Goal: Task Accomplishment & Management: Use online tool/utility

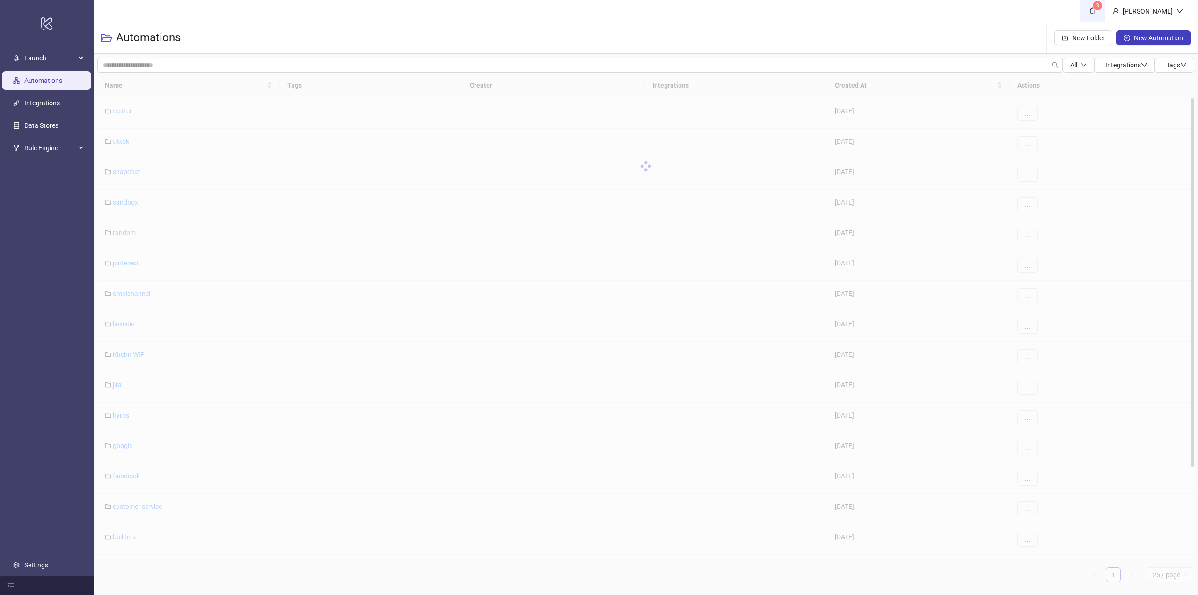
click at [1097, 13] on span "3" at bounding box center [1092, 11] width 10 height 10
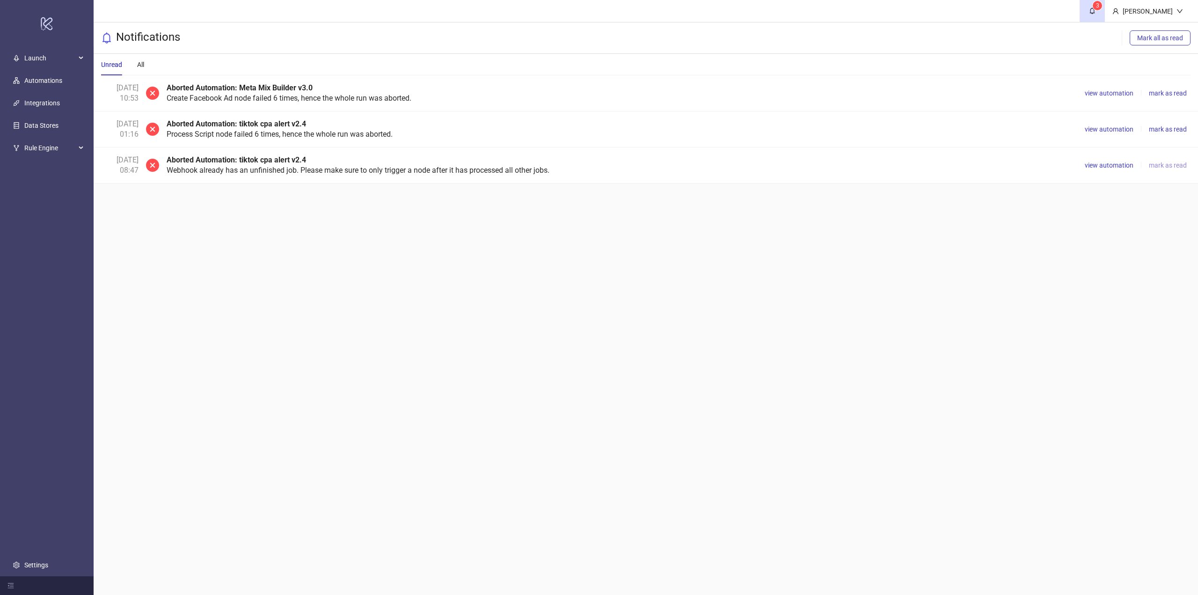
click at [1169, 164] on span "mark as read" at bounding box center [1168, 164] width 38 height 7
click at [1159, 129] on span "mark as read" at bounding box center [1168, 128] width 38 height 7
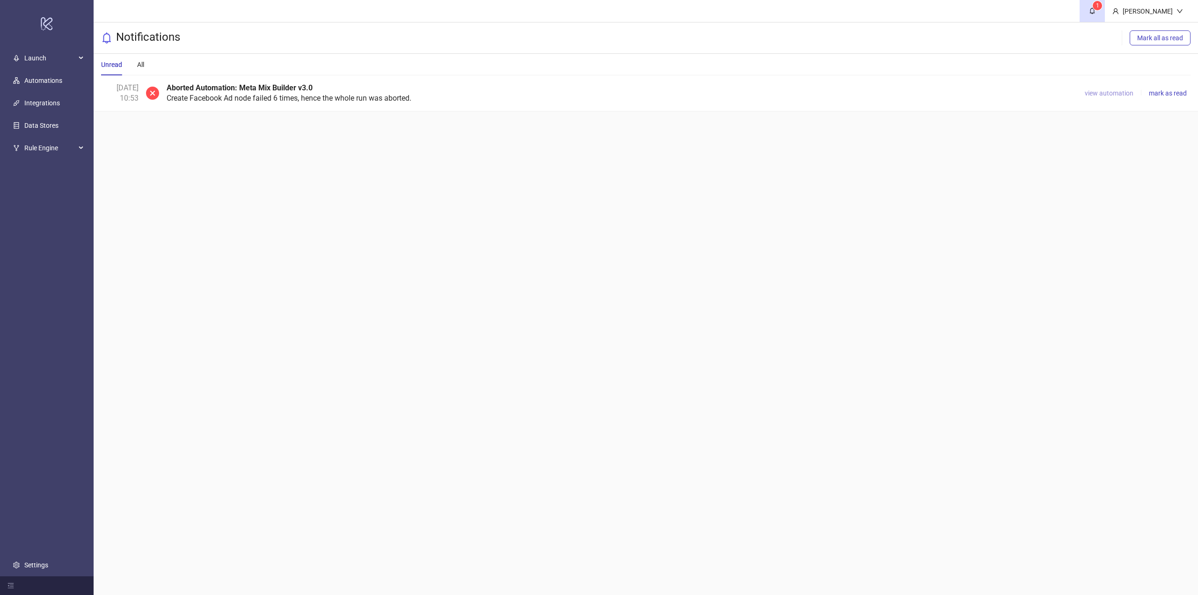
click at [1115, 92] on span "view automation" at bounding box center [1109, 92] width 49 height 7
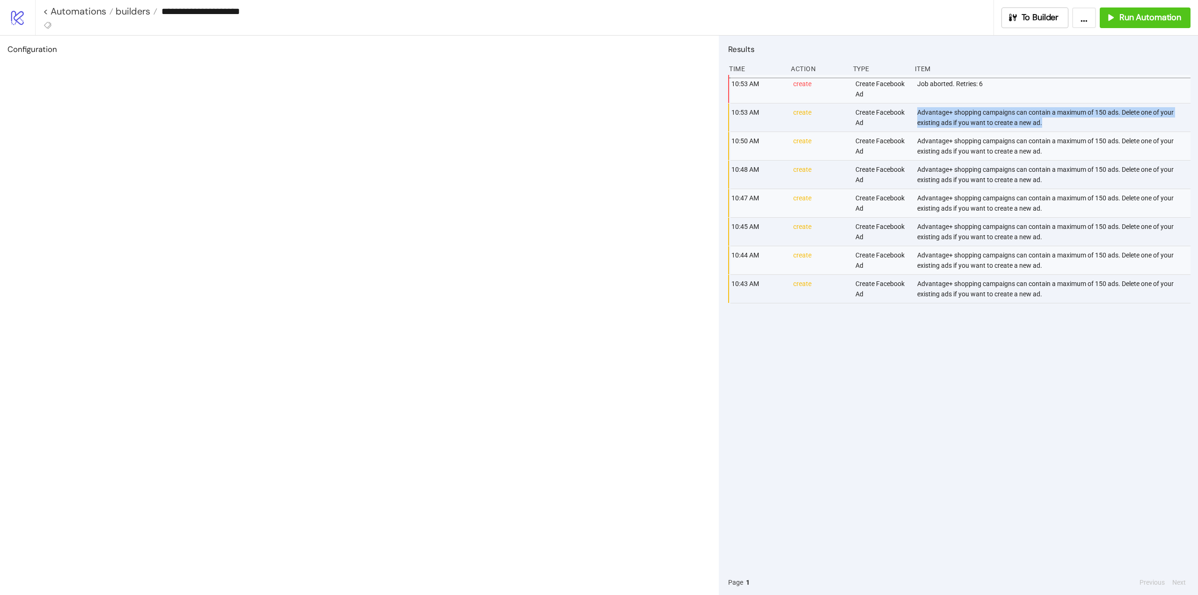
drag, startPoint x: 1046, startPoint y: 124, endPoint x: 917, endPoint y: 113, distance: 129.2
click at [917, 113] on div "Advantage+ shopping campaigns can contain a maximum of 150 ads. Delete one of y…" at bounding box center [1054, 117] width 277 height 28
copy div "Advantage+ shopping campaigns can contain a maximum of 150 ads. Delete one of y…"
click at [1035, 18] on span "To Builder" at bounding box center [1040, 17] width 37 height 11
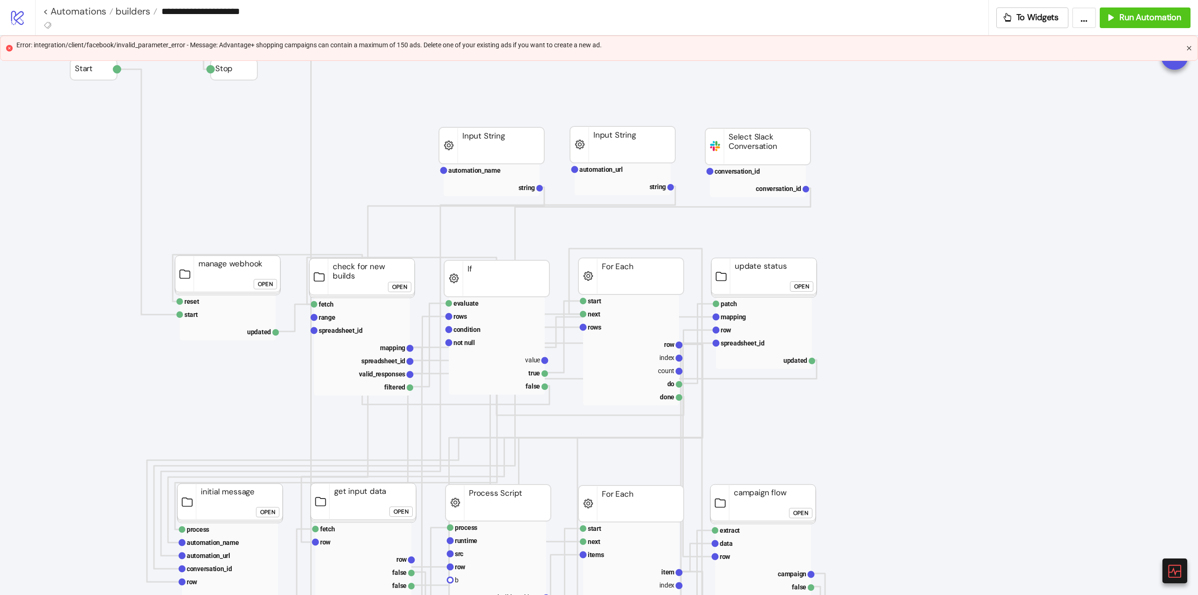
click at [1190, 45] on icon "close" at bounding box center [1189, 48] width 6 height 6
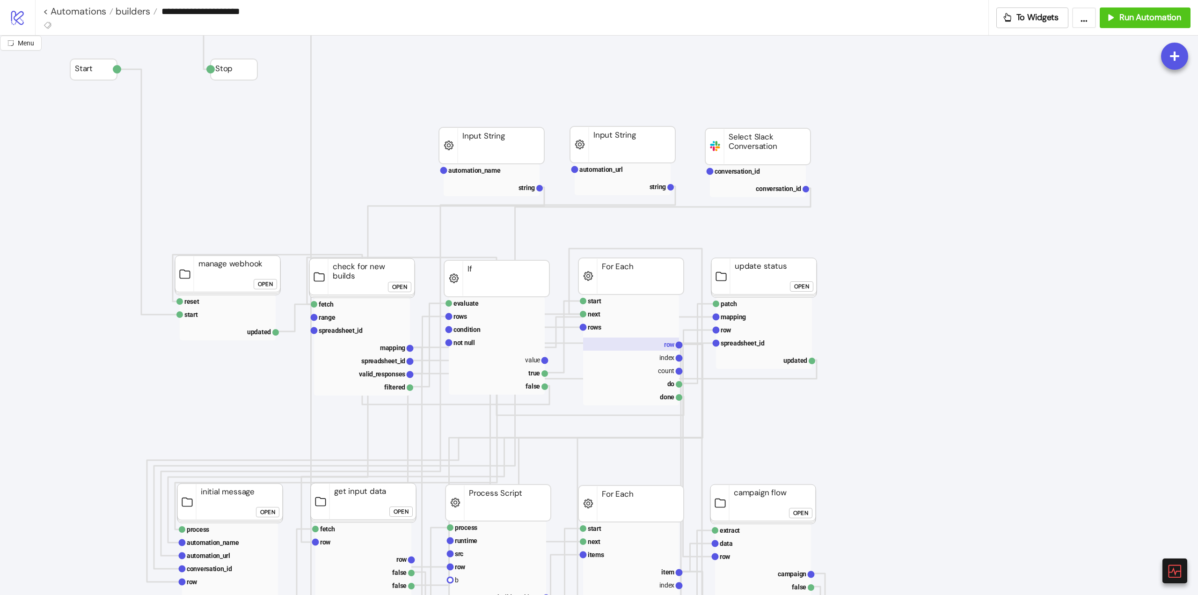
click at [659, 345] on rect at bounding box center [631, 343] width 96 height 13
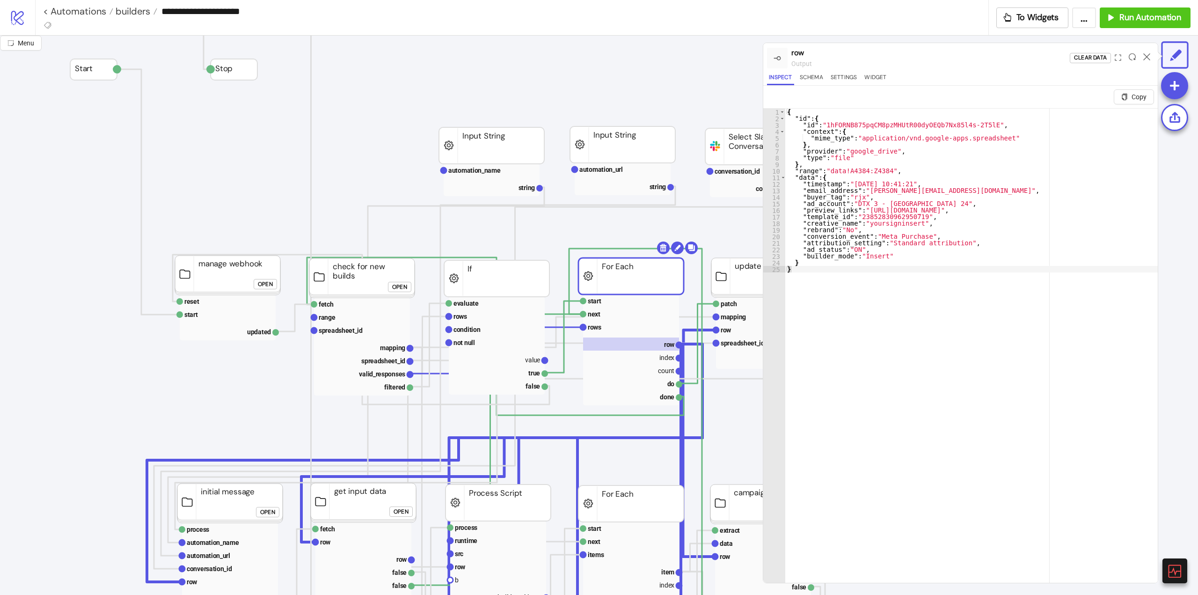
click at [1147, 61] on div at bounding box center [1147, 57] width 15 height 25
click at [1147, 58] on icon at bounding box center [1146, 56] width 7 height 7
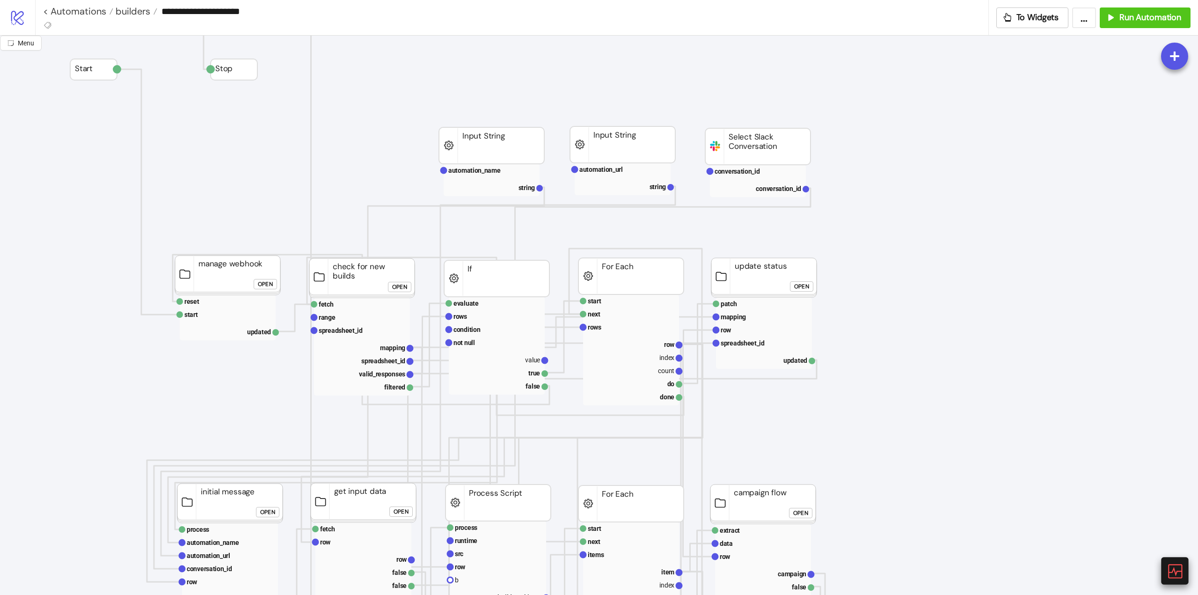
click at [1174, 569] on icon at bounding box center [1175, 571] width 14 height 14
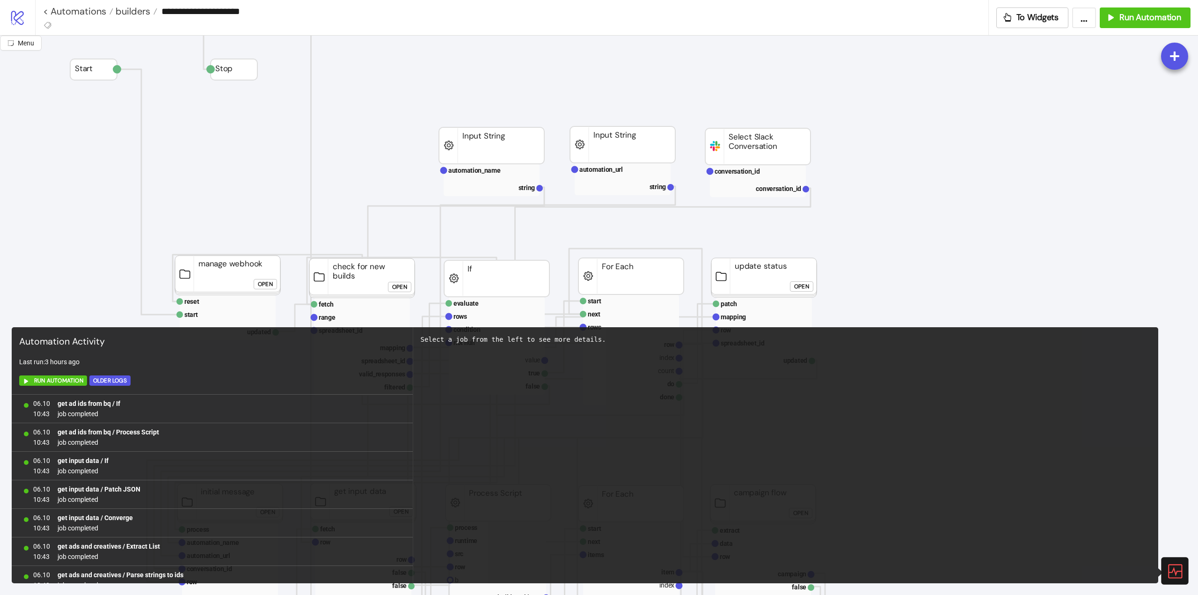
scroll to position [554, 0]
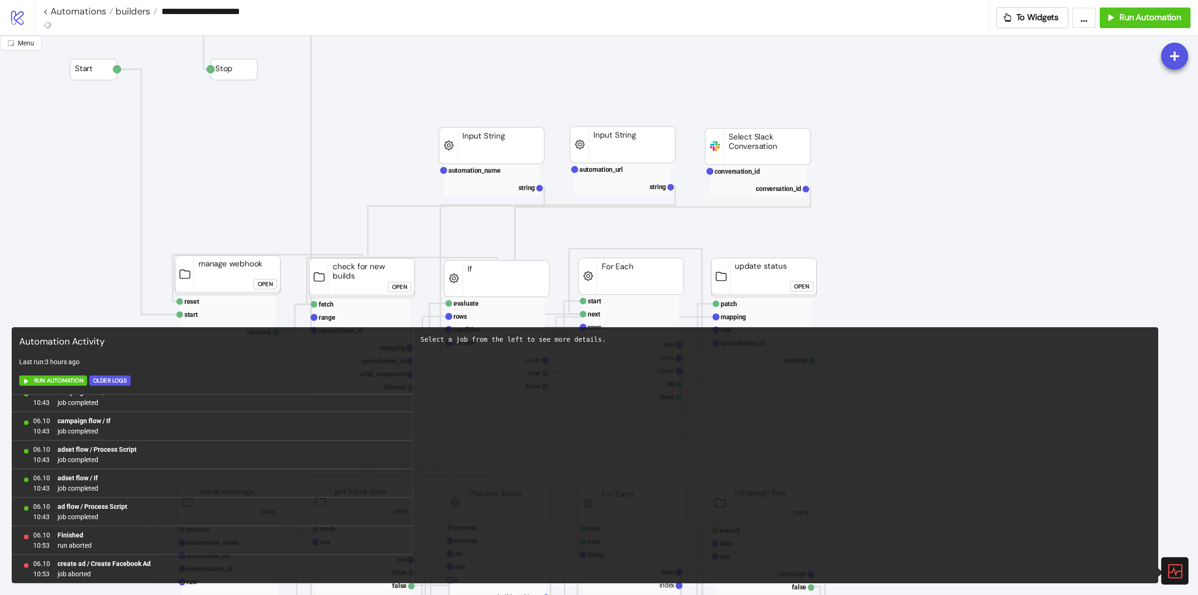
click at [575, 489] on div "Select a job from the left to see more details." at bounding box center [786, 455] width 746 height 256
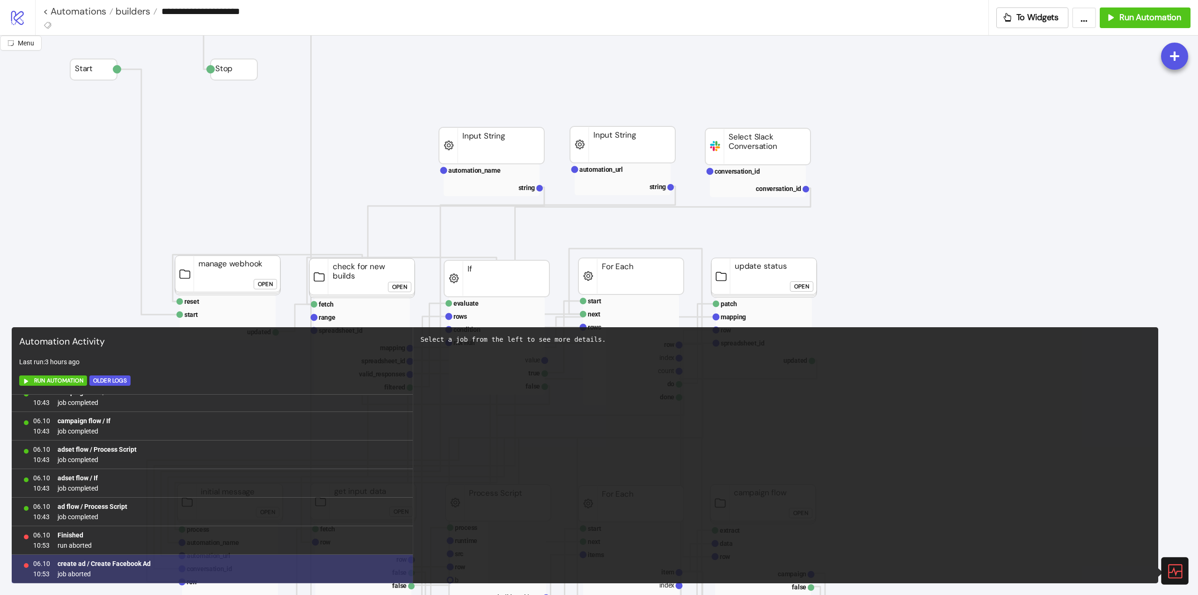
click at [132, 563] on b "create ad / Create Facebook Ad" at bounding box center [104, 563] width 93 height 7
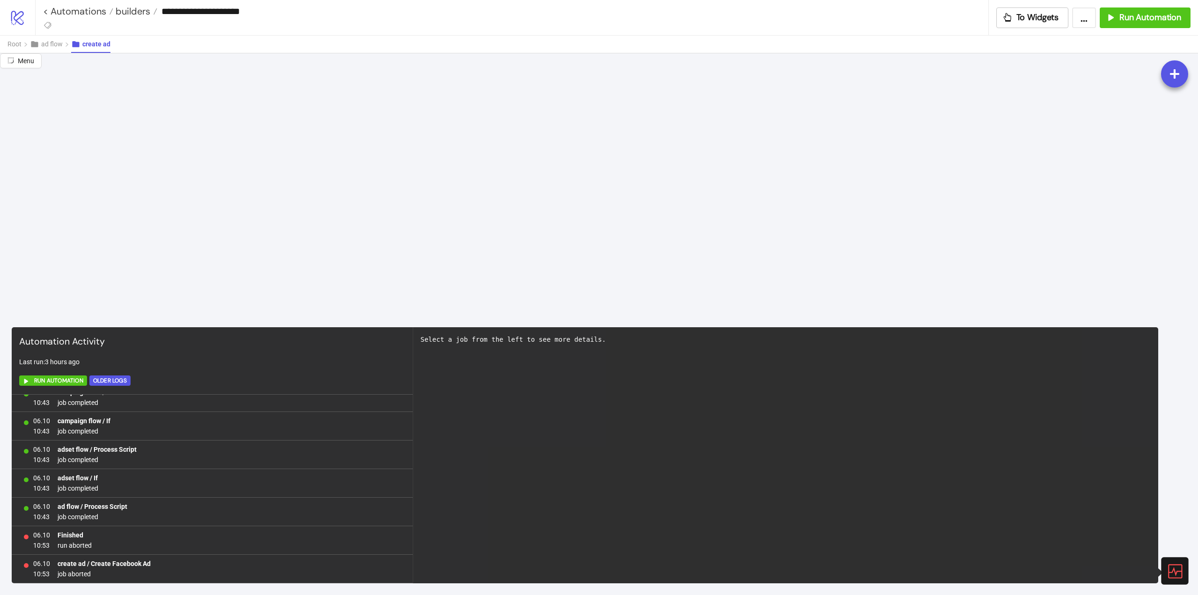
click at [1182, 566] on icon at bounding box center [1175, 571] width 14 height 14
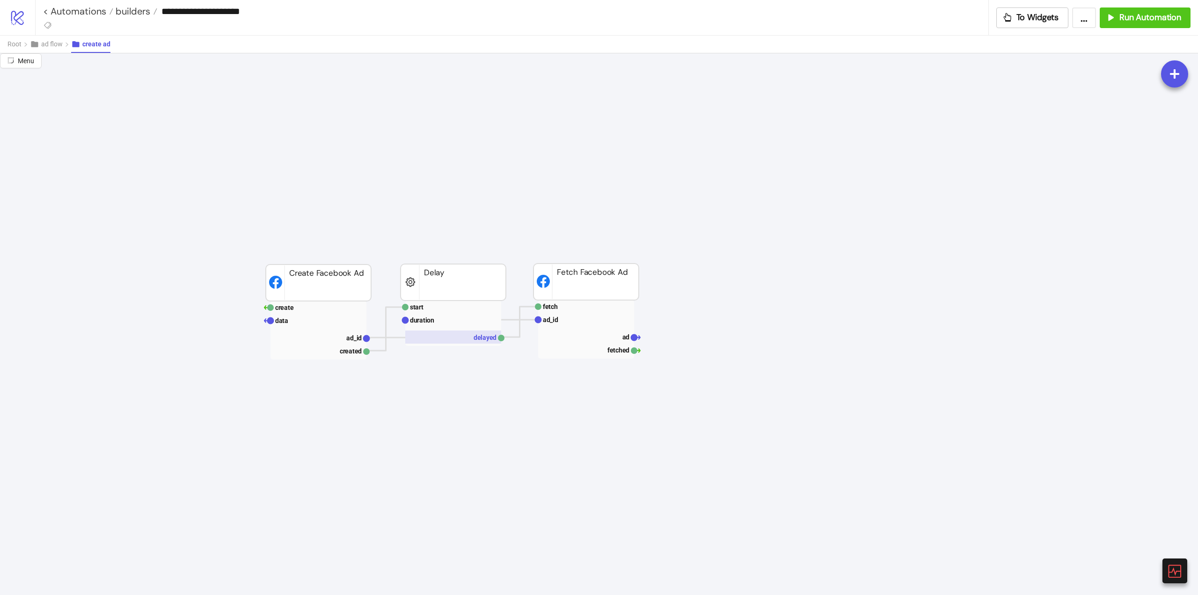
scroll to position [936, 0]
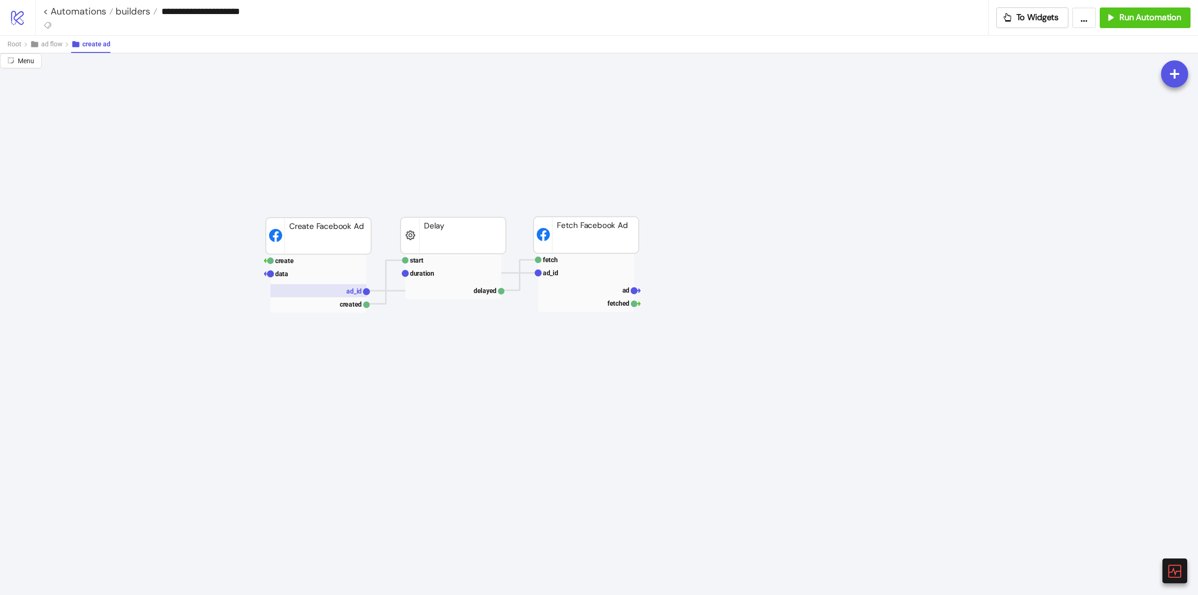
click at [349, 292] on text "ad_id" at bounding box center [353, 290] width 15 height 7
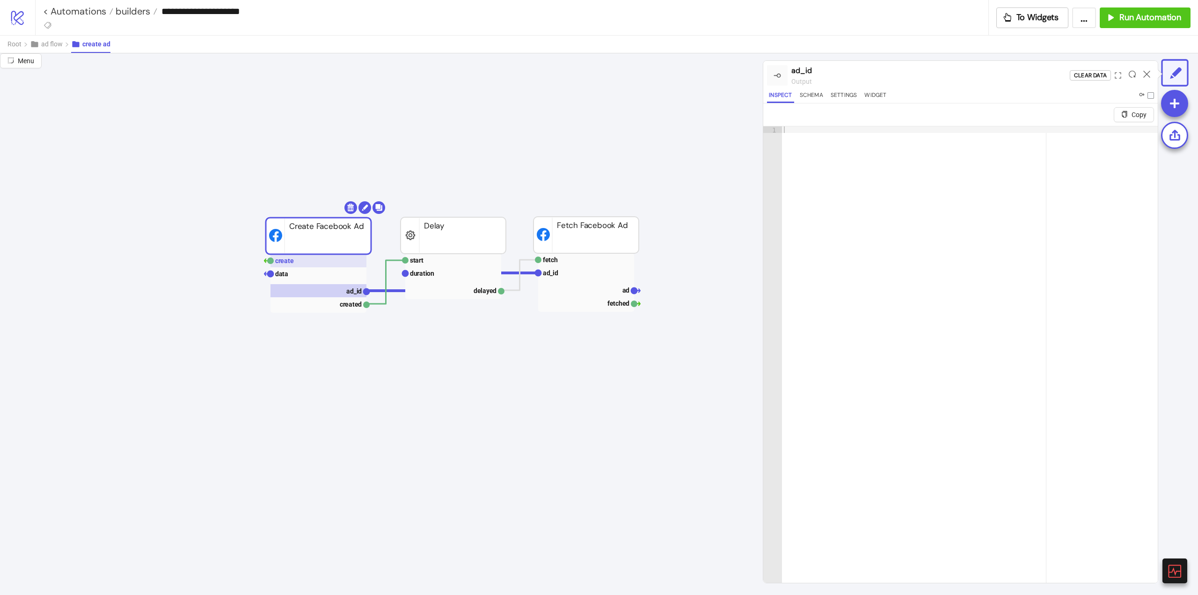
click at [299, 263] on rect at bounding box center [319, 260] width 96 height 13
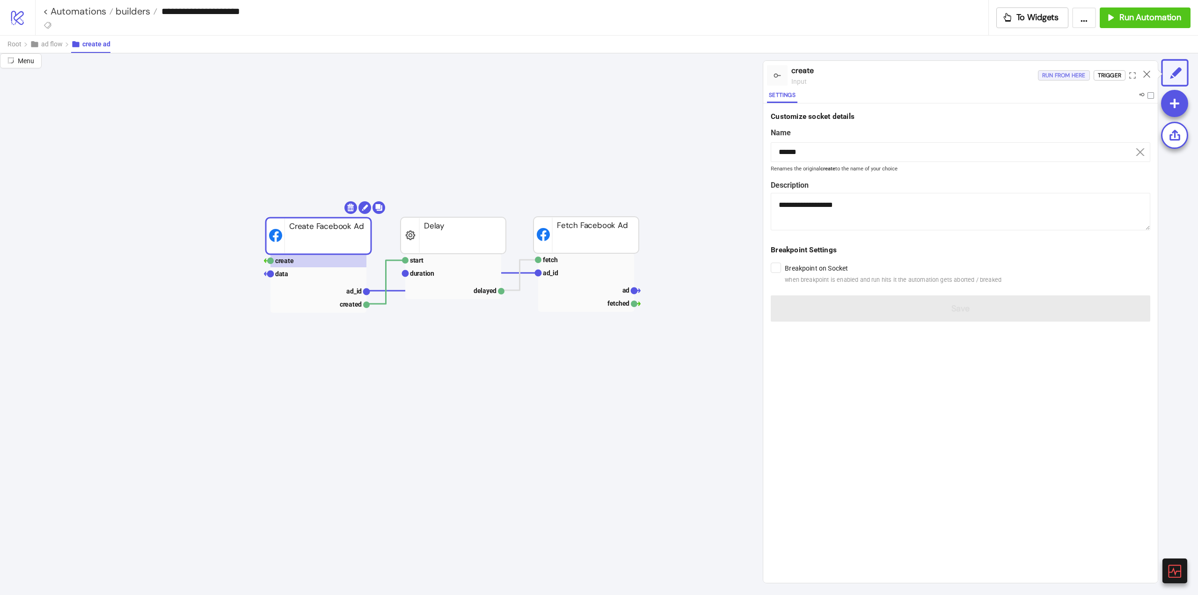
click at [1068, 79] on div "Run from here" at bounding box center [1064, 75] width 44 height 11
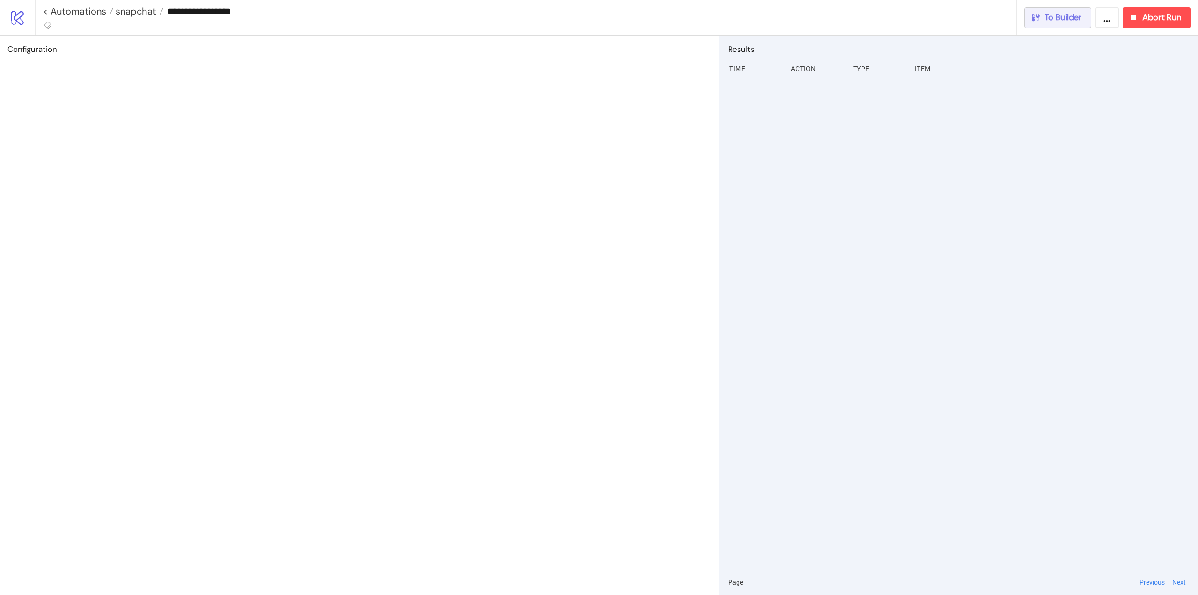
click at [1056, 18] on span "To Builder" at bounding box center [1063, 17] width 37 height 11
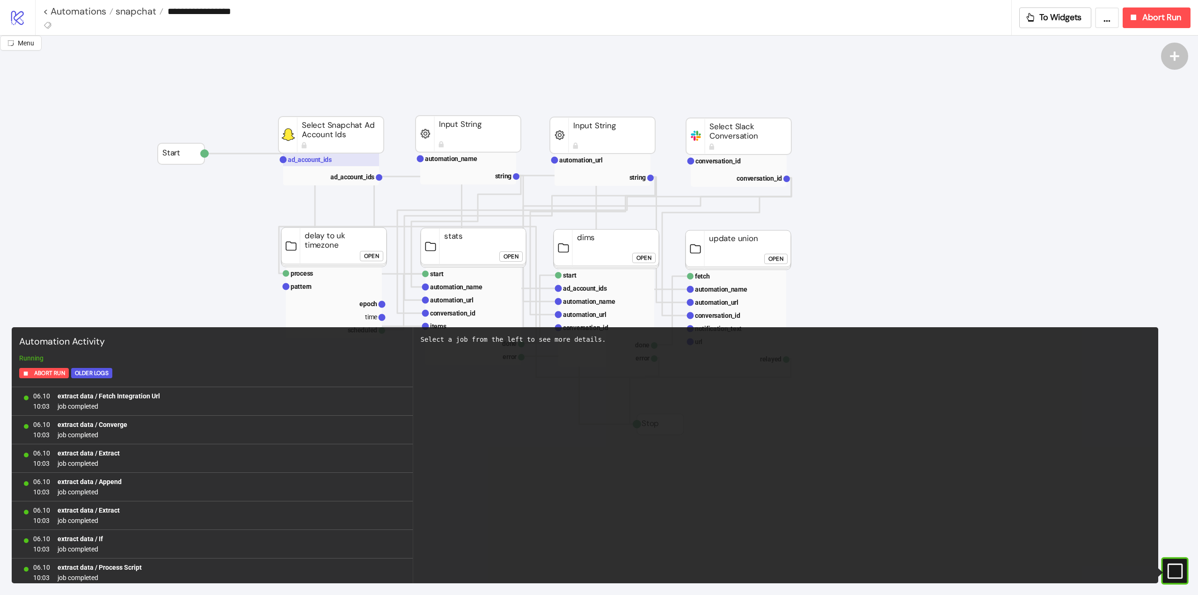
scroll to position [43597, 0]
click at [328, 164] on rect at bounding box center [331, 159] width 96 height 13
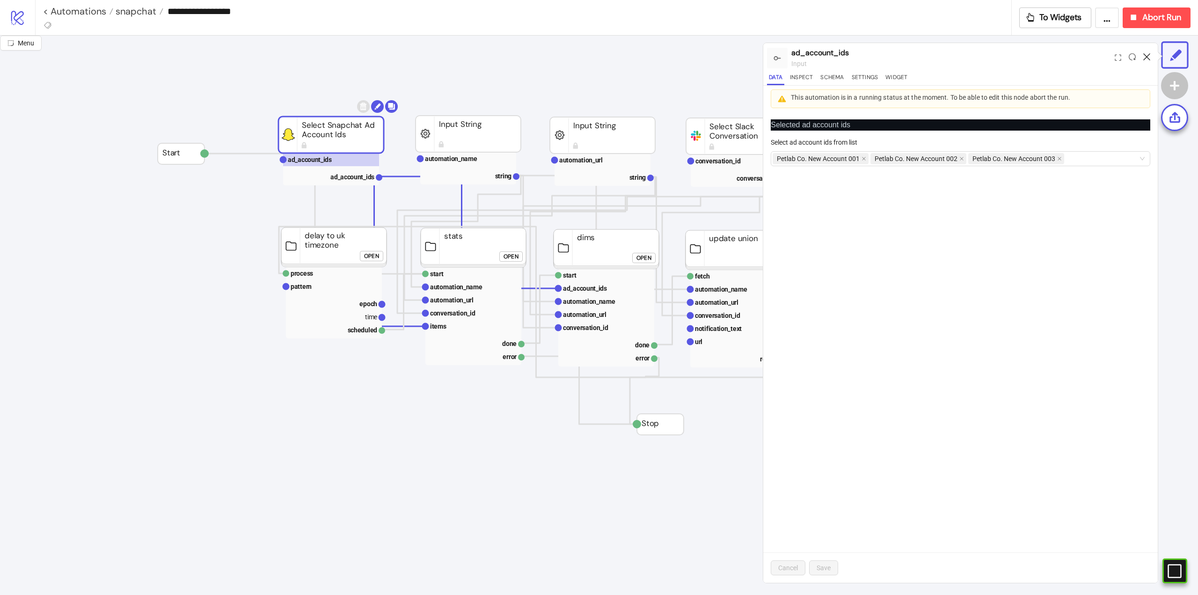
click at [1148, 56] on icon at bounding box center [1146, 56] width 7 height 7
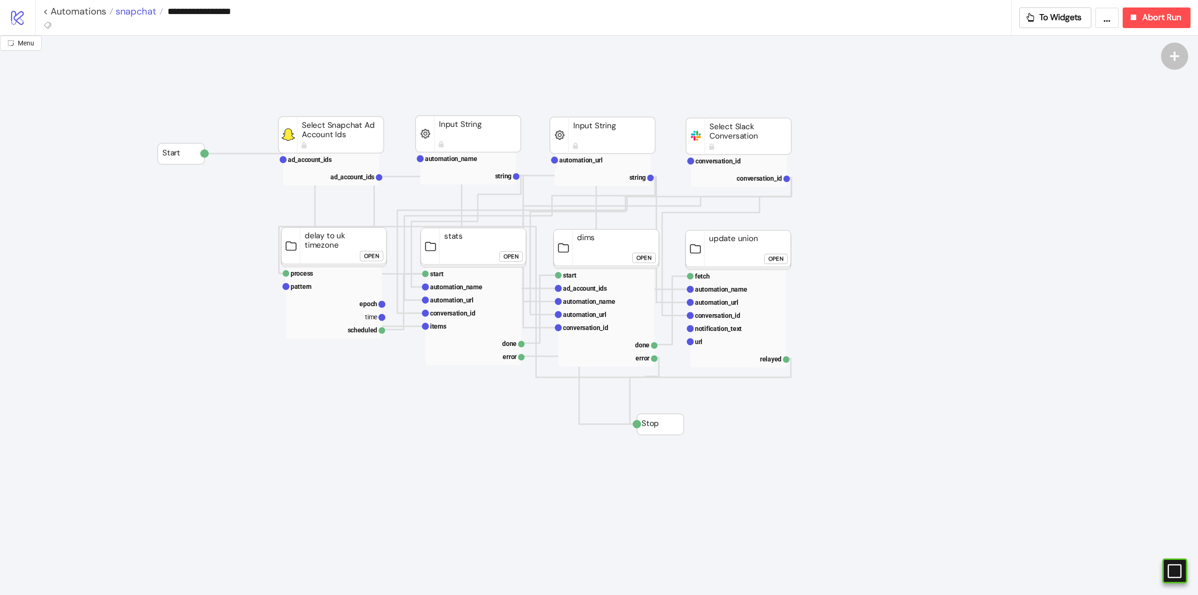
click at [139, 15] on span "snapchat" at bounding box center [134, 11] width 43 height 12
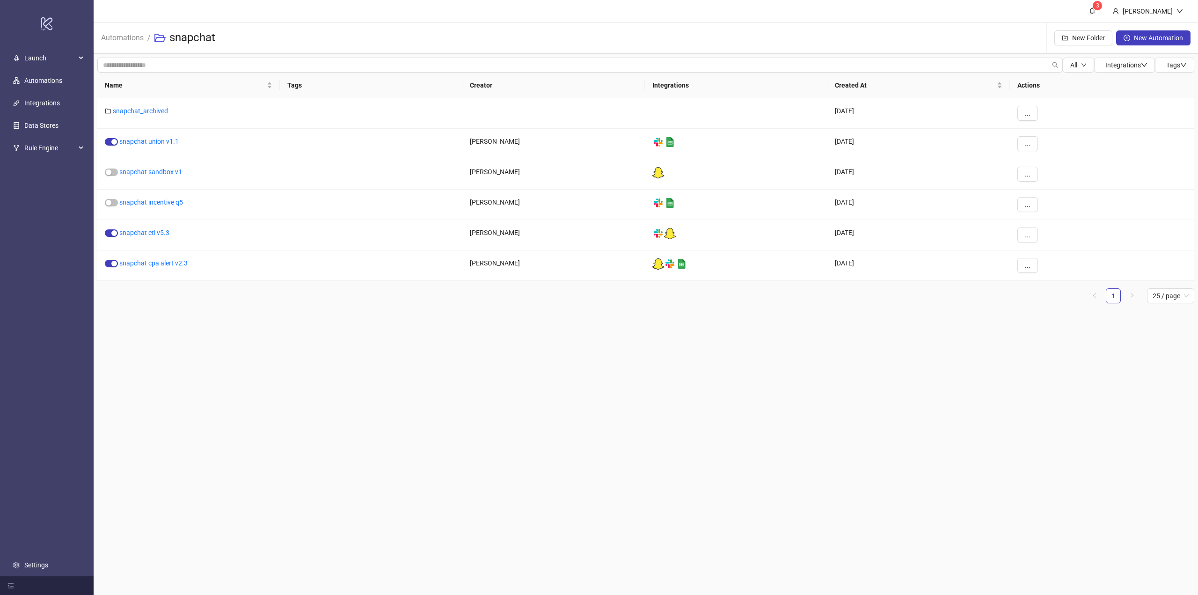
click at [127, 43] on span "Automations" at bounding box center [122, 38] width 43 height 12
click at [127, 42] on link "Automations" at bounding box center [122, 37] width 46 height 10
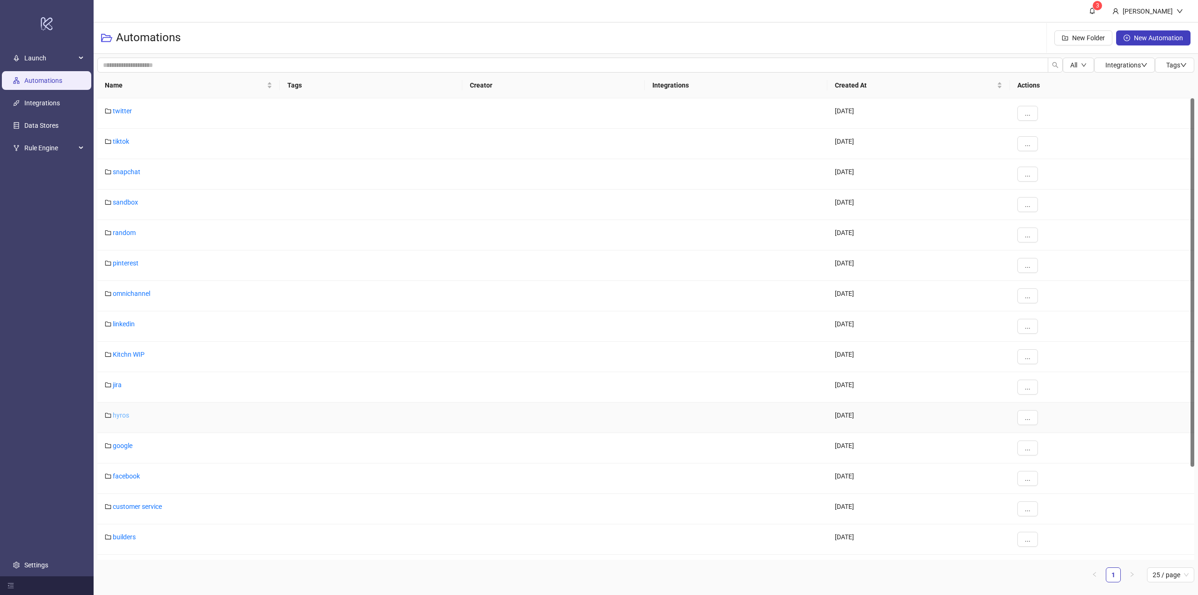
click at [125, 417] on link "hyros" at bounding box center [121, 414] width 16 height 7
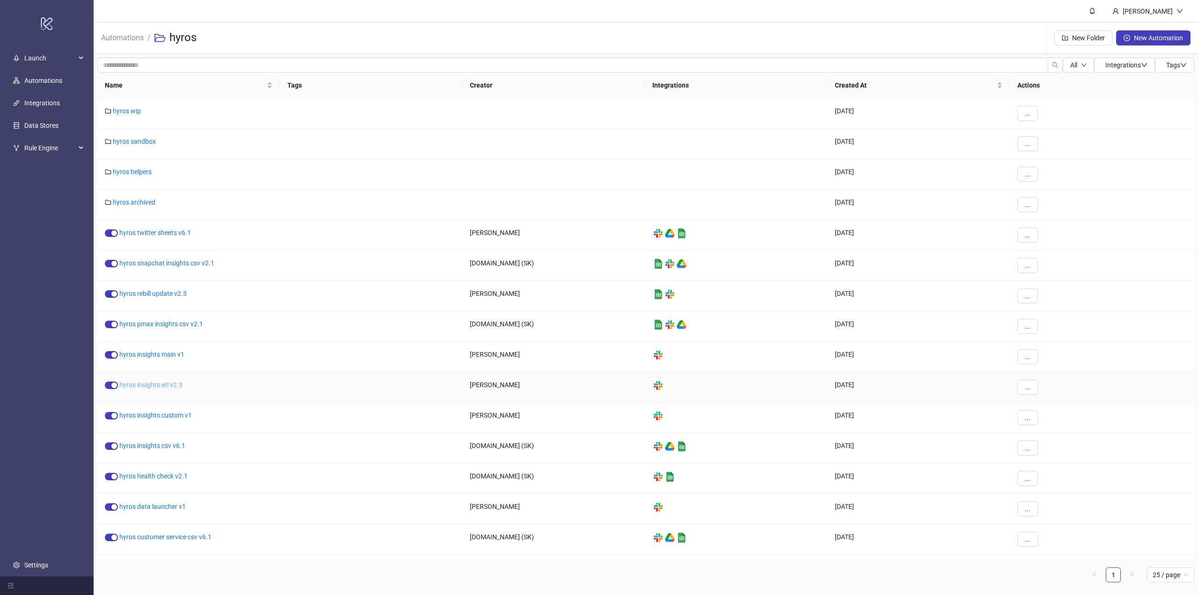
click at [168, 387] on link "hyros insights etl v2.3" at bounding box center [150, 384] width 63 height 7
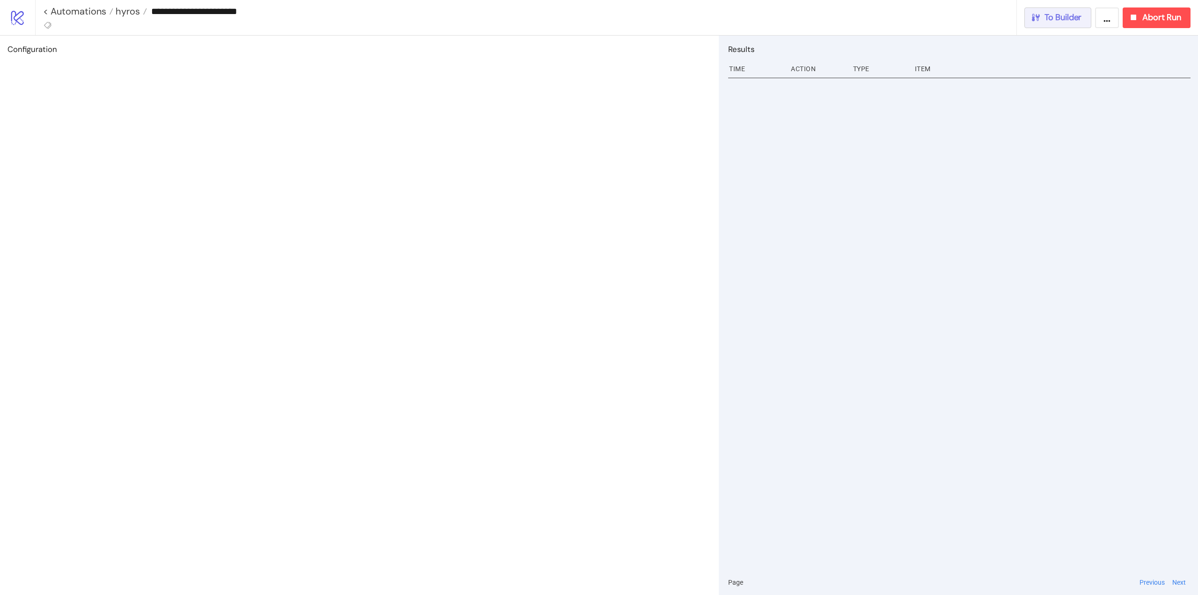
click at [1083, 22] on button "To Builder" at bounding box center [1057, 17] width 67 height 21
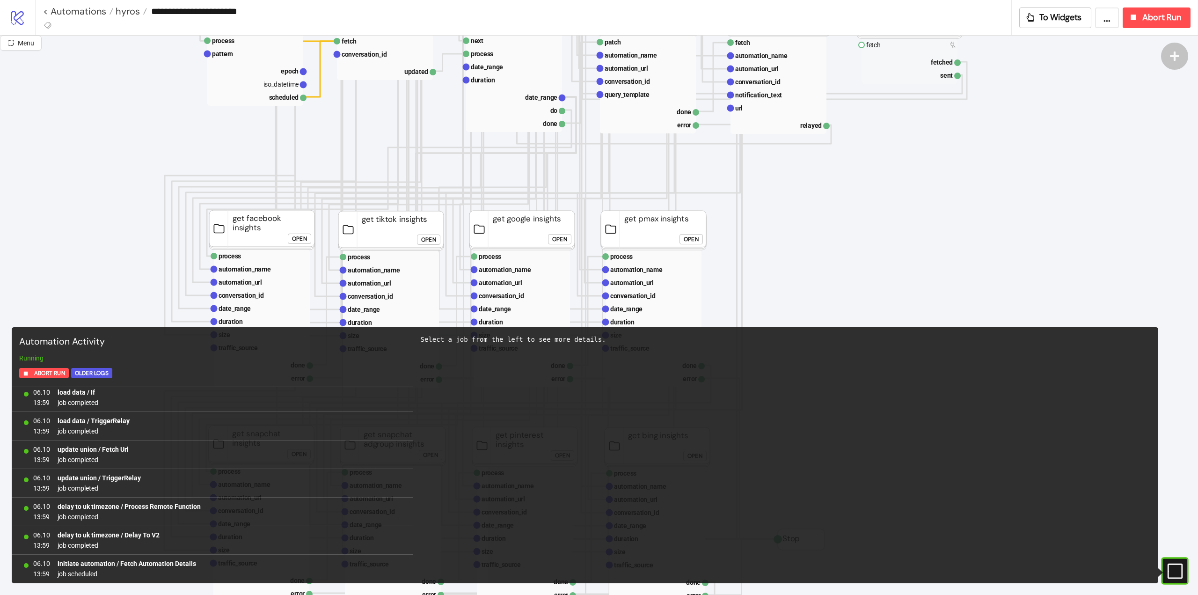
scroll to position [281, 0]
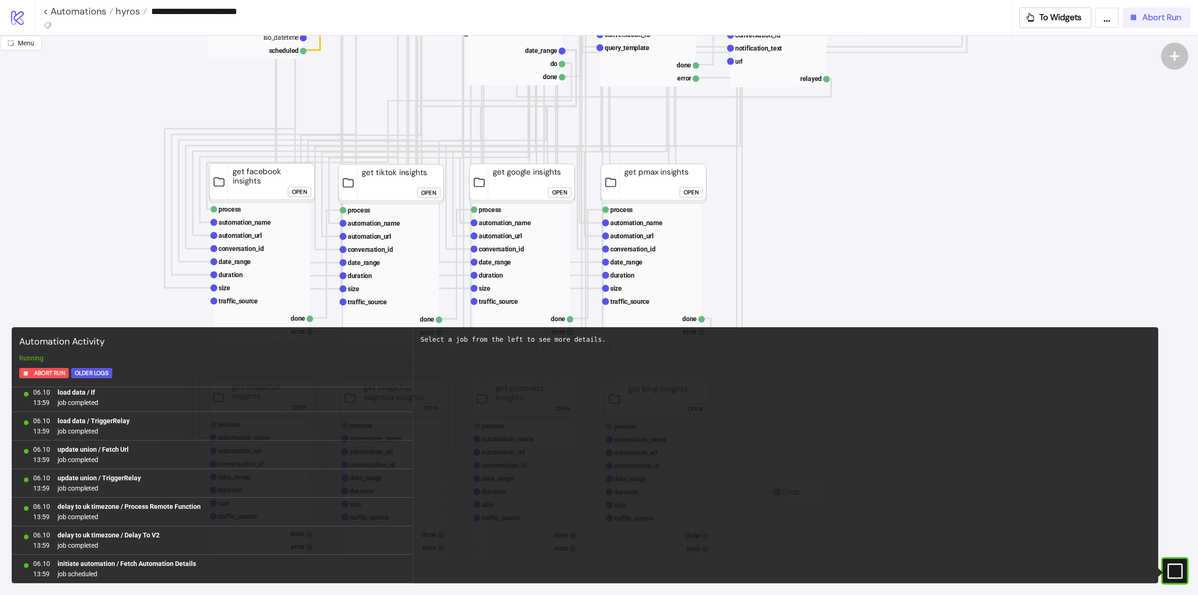
click at [1136, 20] on icon "button" at bounding box center [1133, 17] width 10 height 10
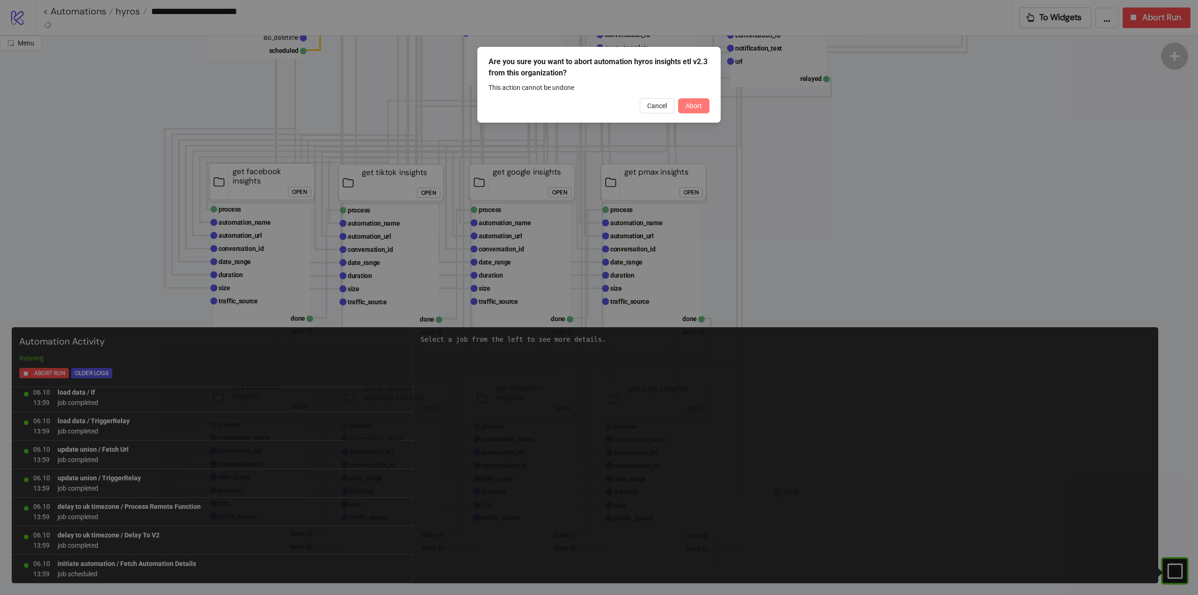
click at [695, 111] on button "Abort" at bounding box center [693, 105] width 31 height 15
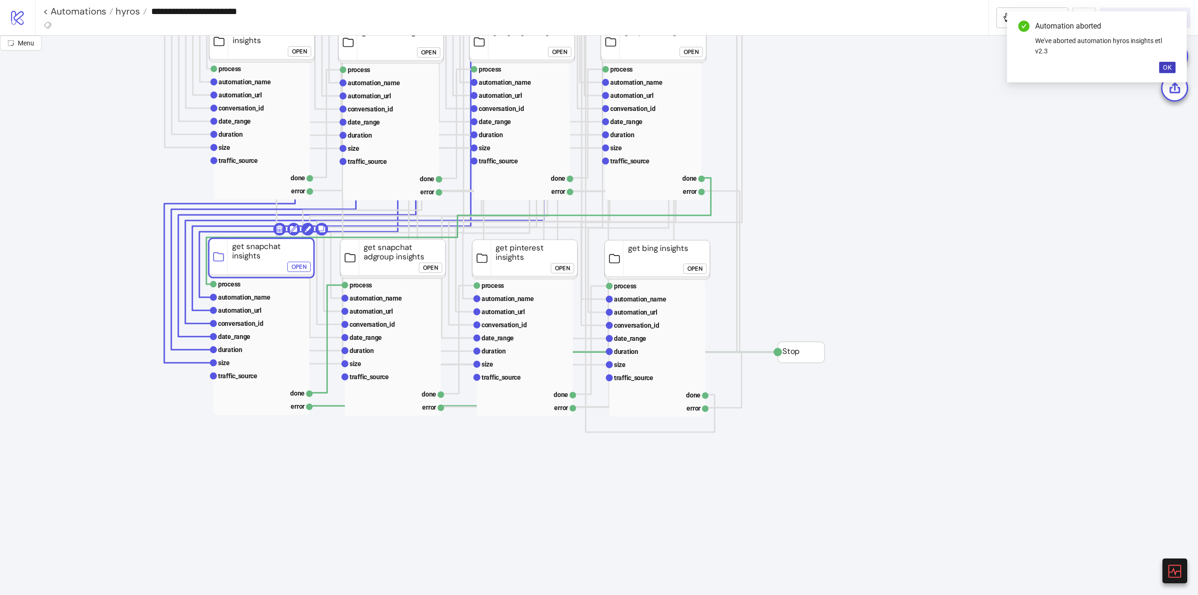
scroll to position [374, 0]
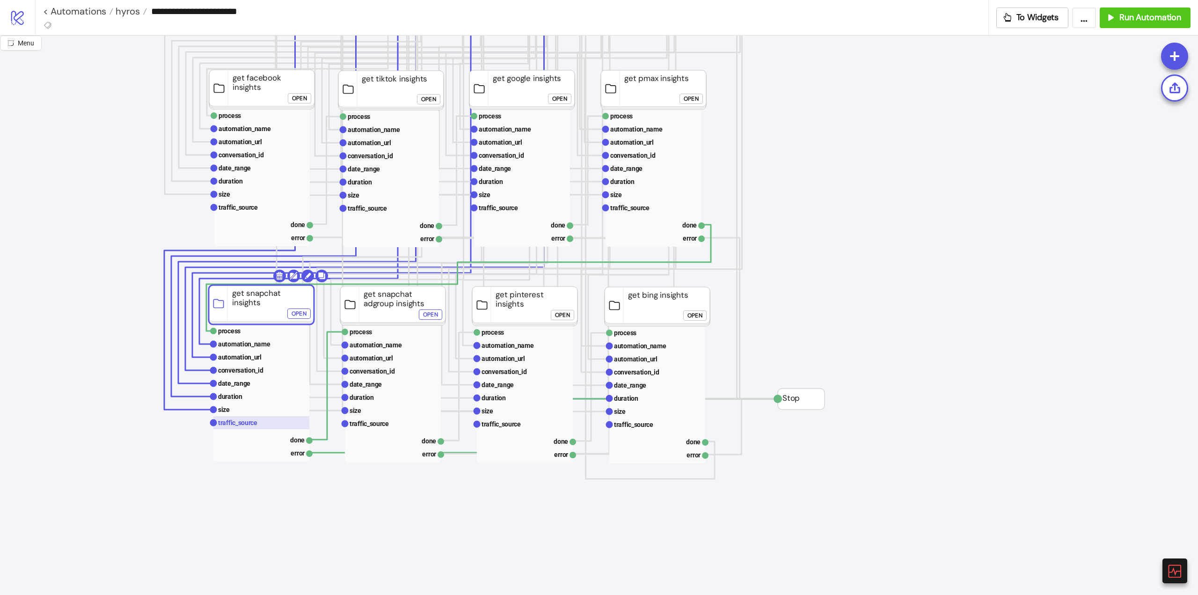
click at [257, 421] on rect at bounding box center [261, 422] width 96 height 13
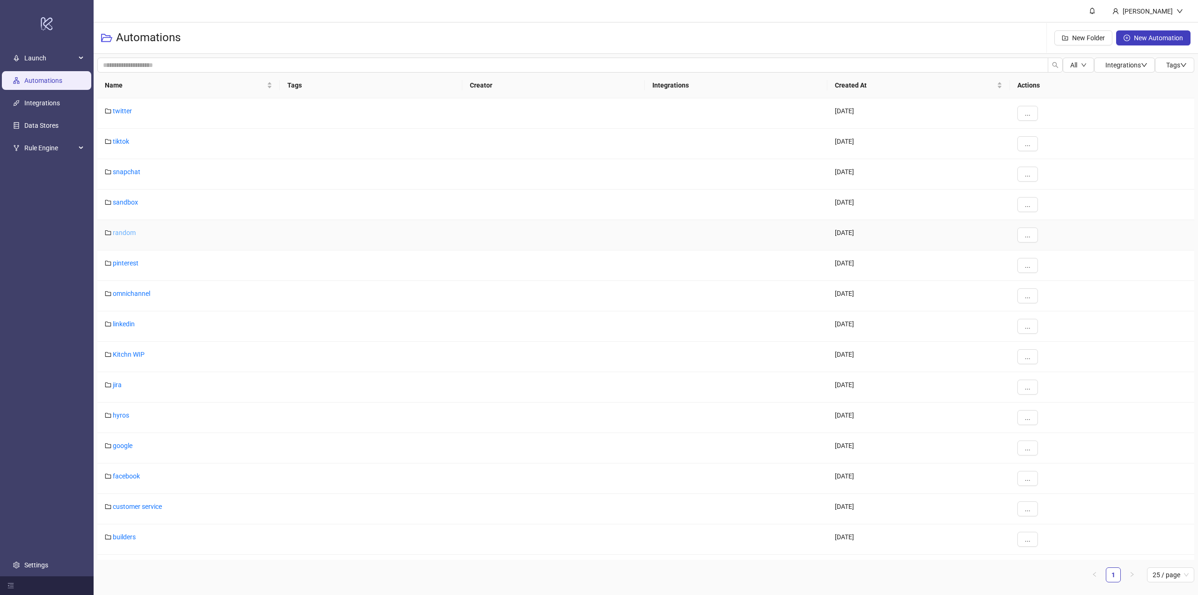
click at [121, 229] on link "random" at bounding box center [124, 232] width 23 height 7
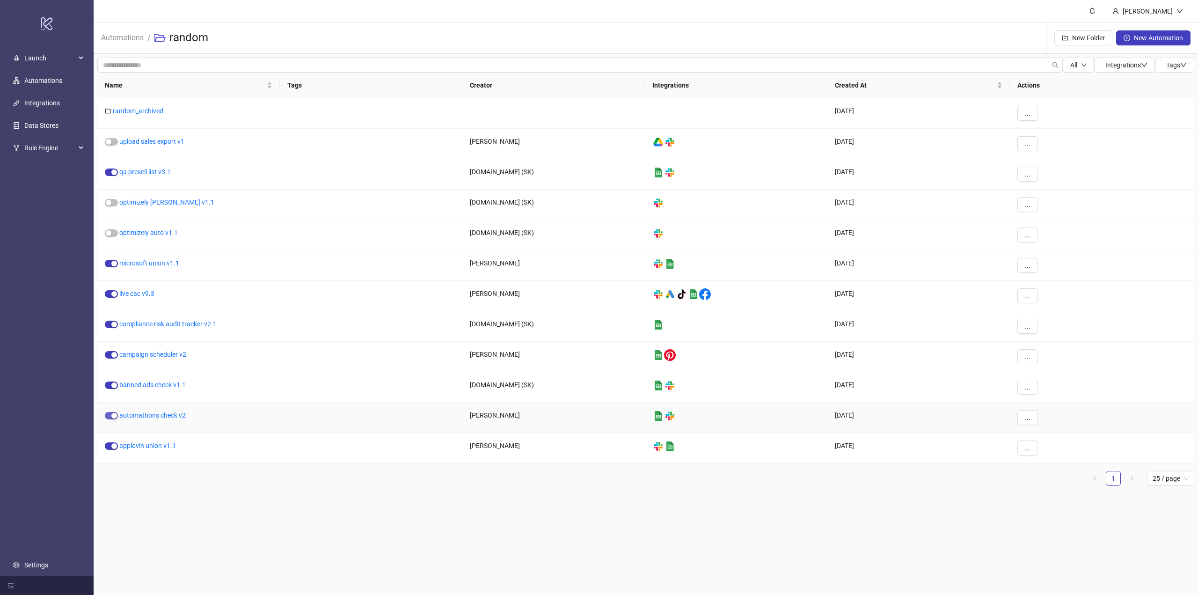
click at [116, 414] on div "button" at bounding box center [114, 416] width 6 height 6
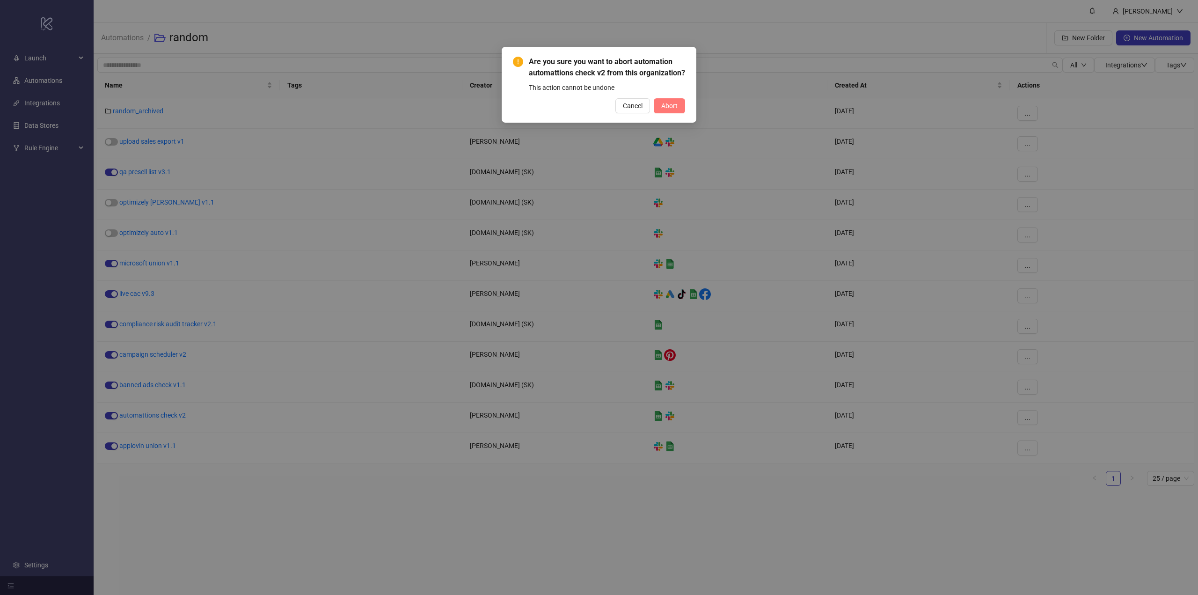
click at [662, 110] on span "Abort" at bounding box center [669, 105] width 16 height 7
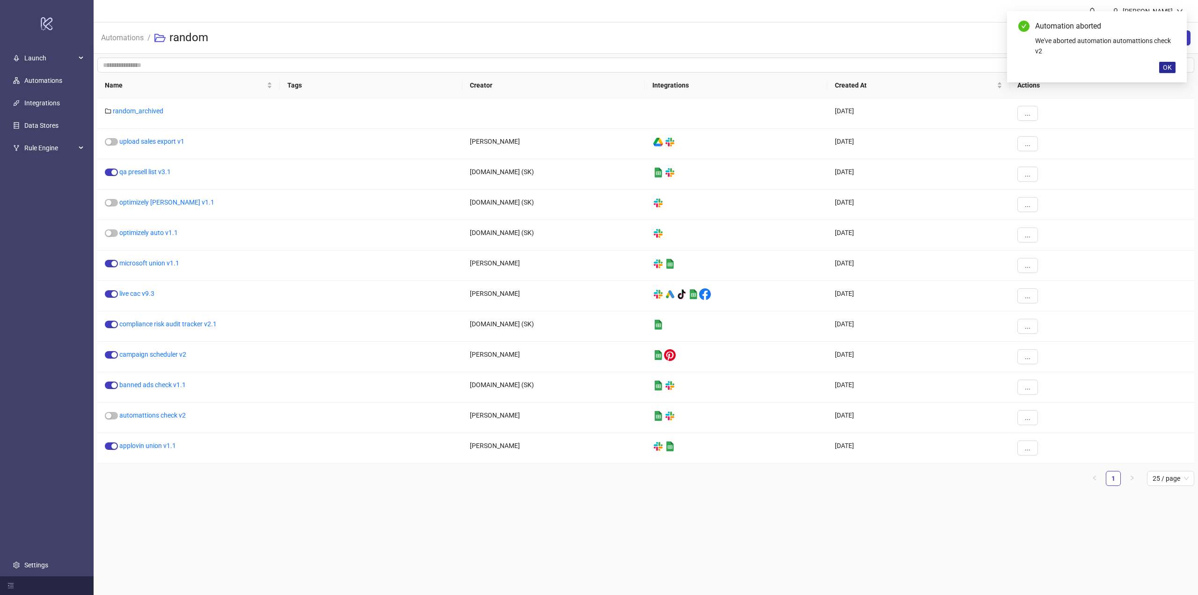
click at [1163, 68] on button "OK" at bounding box center [1167, 67] width 16 height 11
click at [324, 540] on main "[PERSON_NAME] Automations / random New Folder New Automation All Integrations T…" at bounding box center [646, 297] width 1104 height 595
click at [112, 415] on button "button" at bounding box center [111, 415] width 13 height 7
click at [1169, 65] on span "OK" at bounding box center [1167, 67] width 9 height 7
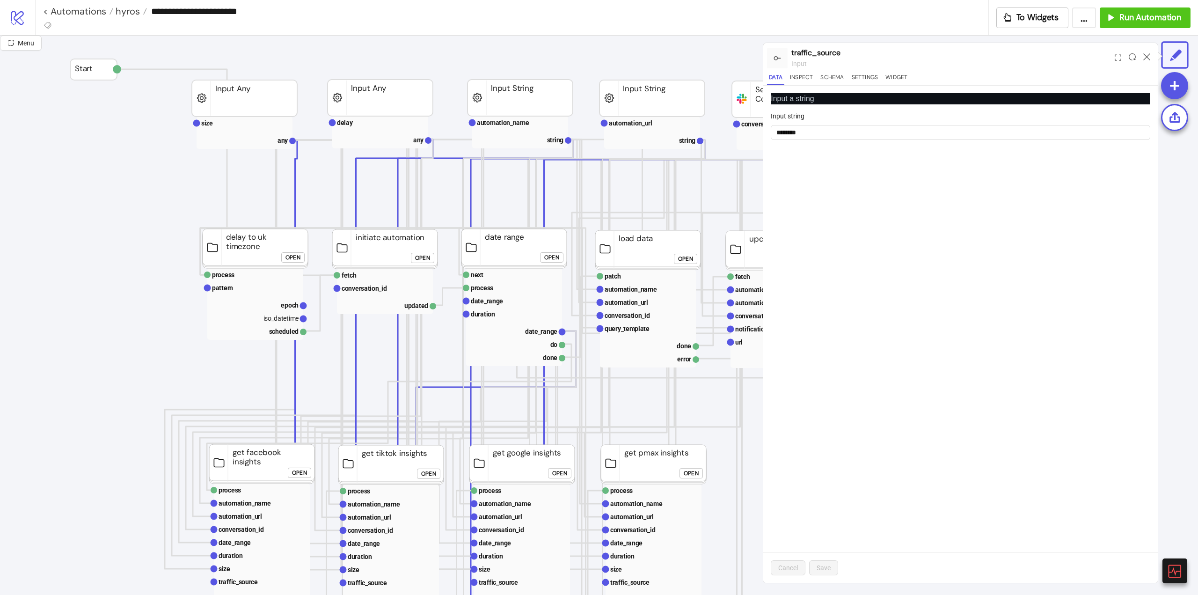
scroll to position [374, 0]
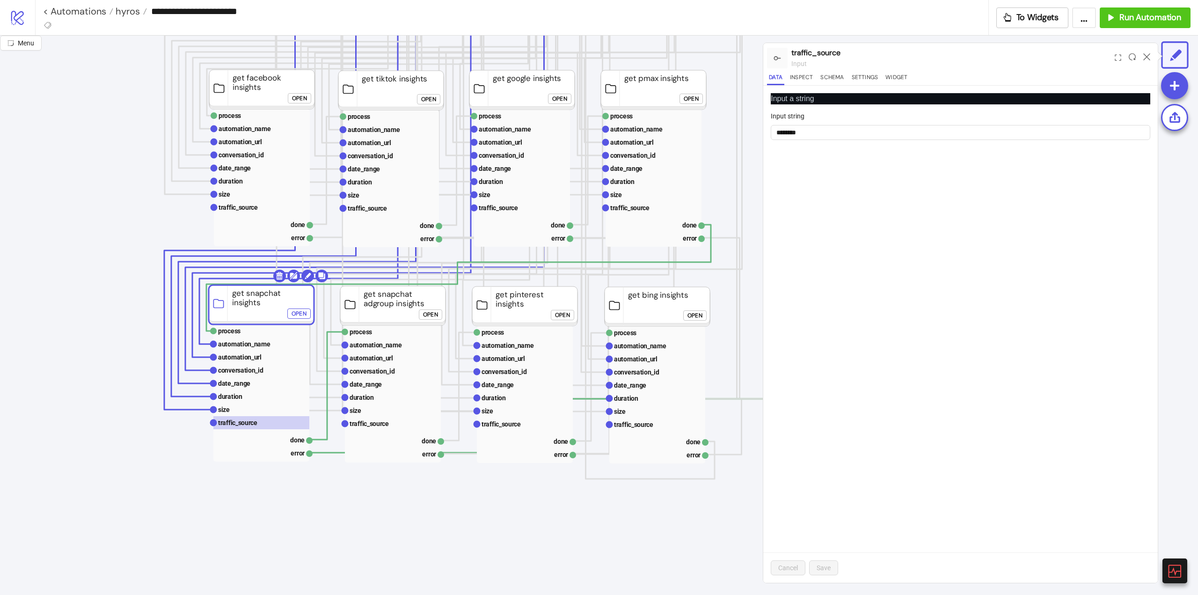
click at [302, 316] on div "Open" at bounding box center [299, 313] width 15 height 11
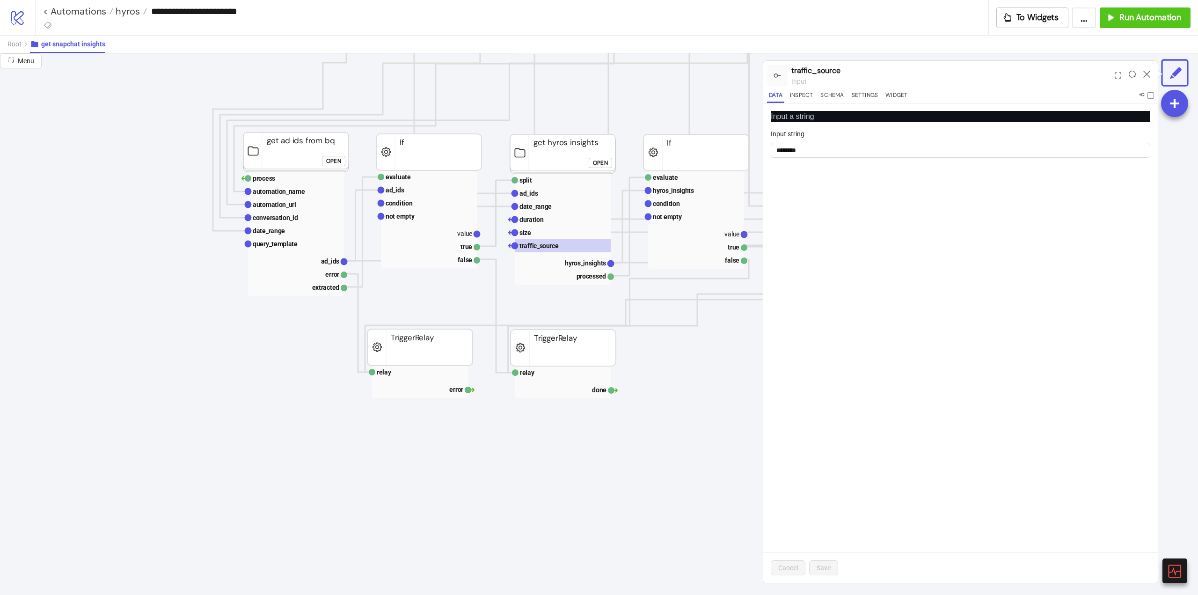
scroll to position [94, 0]
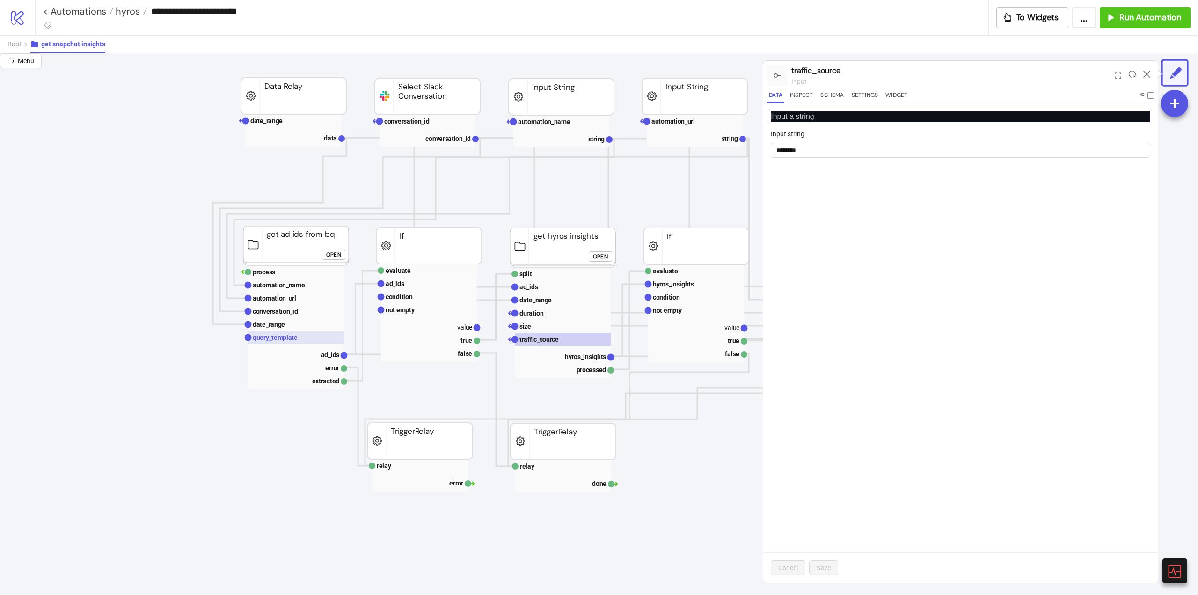
click at [277, 340] on text "query_template" at bounding box center [275, 337] width 45 height 7
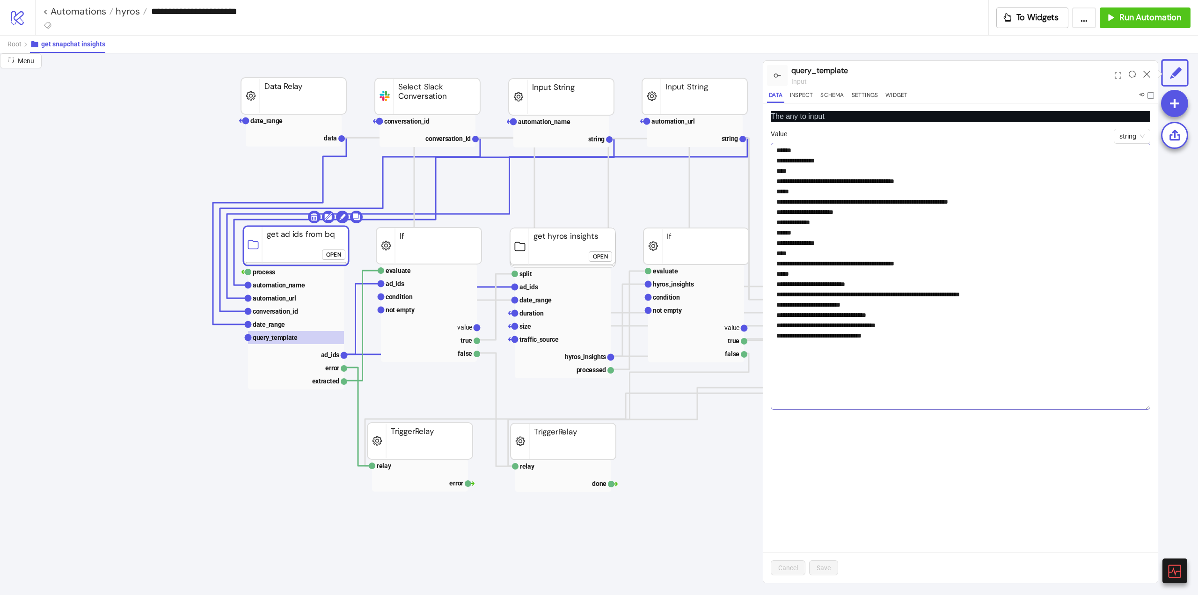
drag, startPoint x: 1146, startPoint y: 167, endPoint x: 1141, endPoint y: 407, distance: 240.6
click at [1146, 408] on textarea "**********" at bounding box center [961, 276] width 380 height 267
click at [328, 355] on text "ad_ids" at bounding box center [330, 354] width 19 height 7
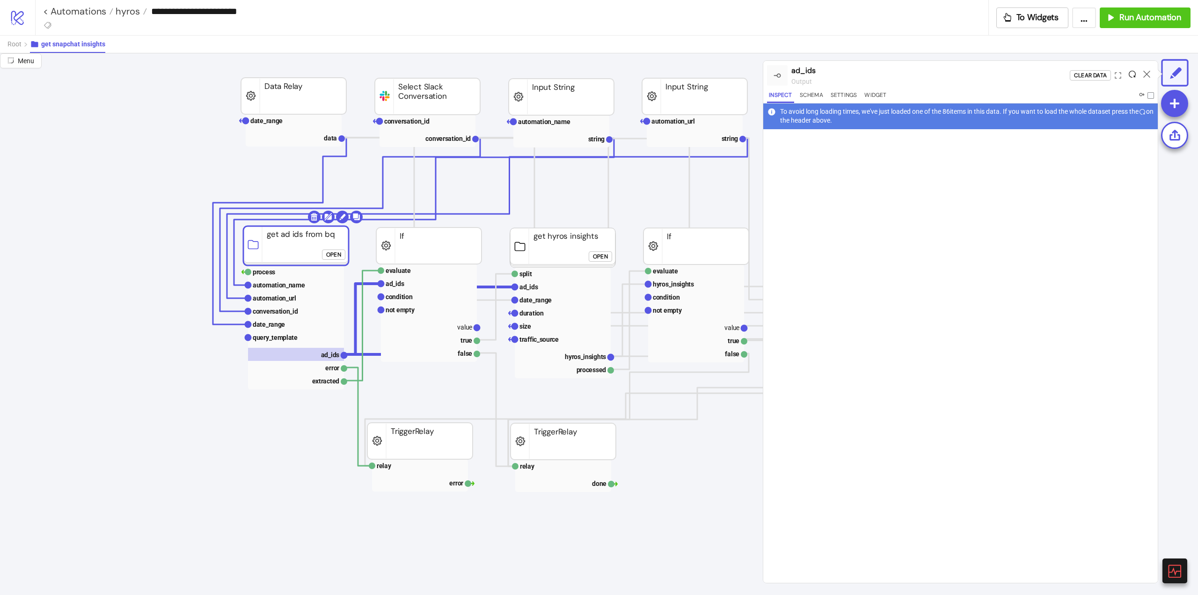
click at [1133, 75] on icon at bounding box center [1132, 74] width 7 height 7
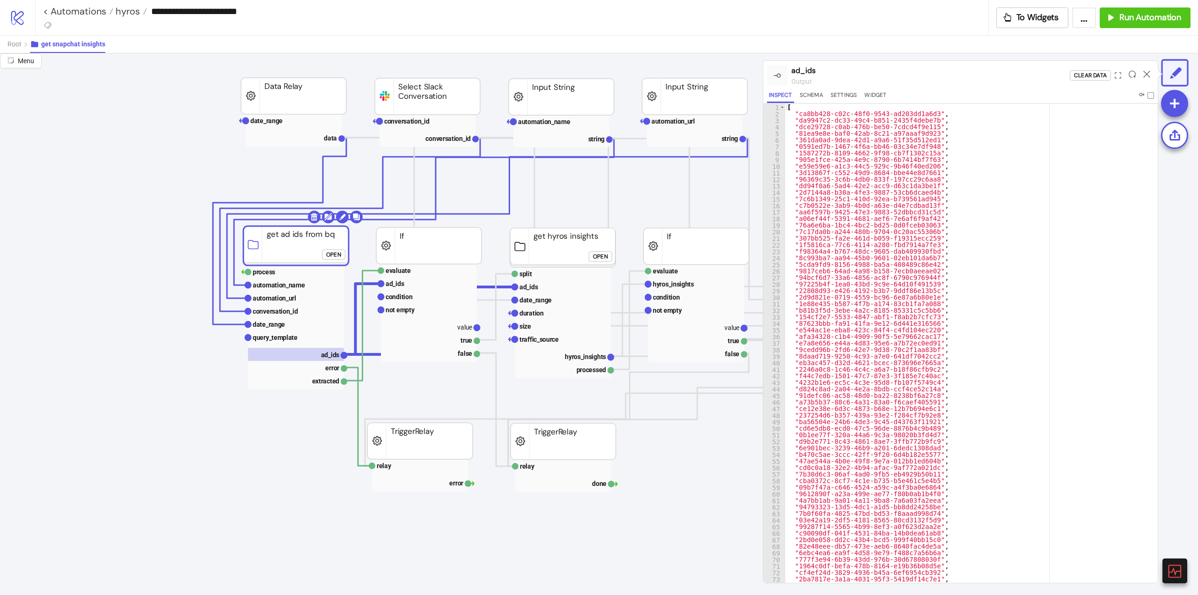
scroll to position [0, 0]
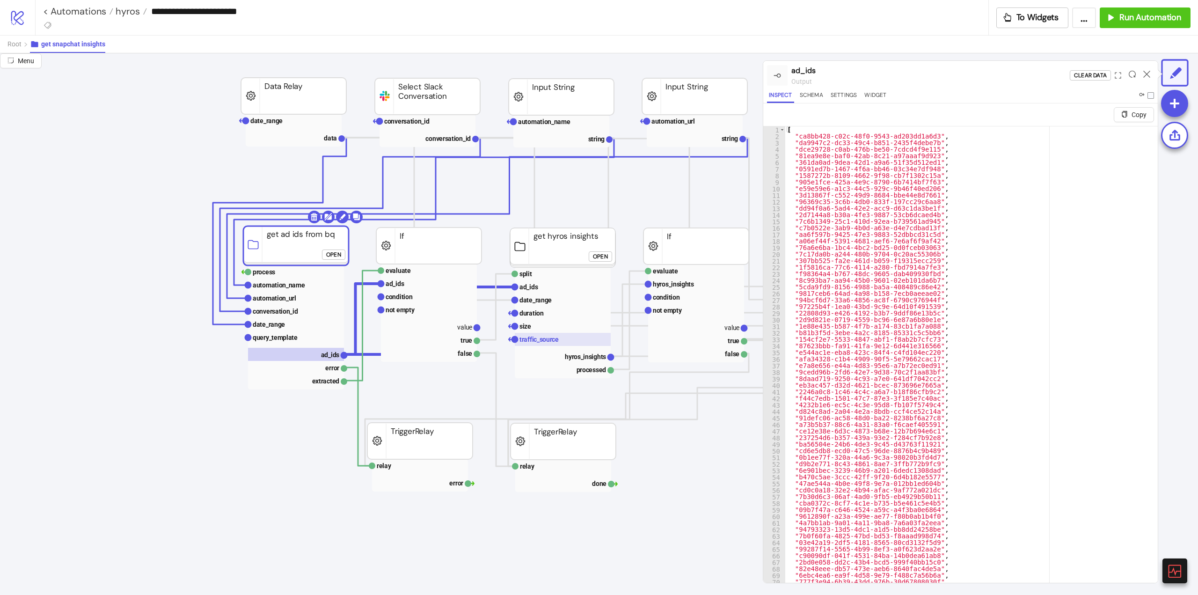
click at [550, 344] on rect at bounding box center [563, 339] width 96 height 13
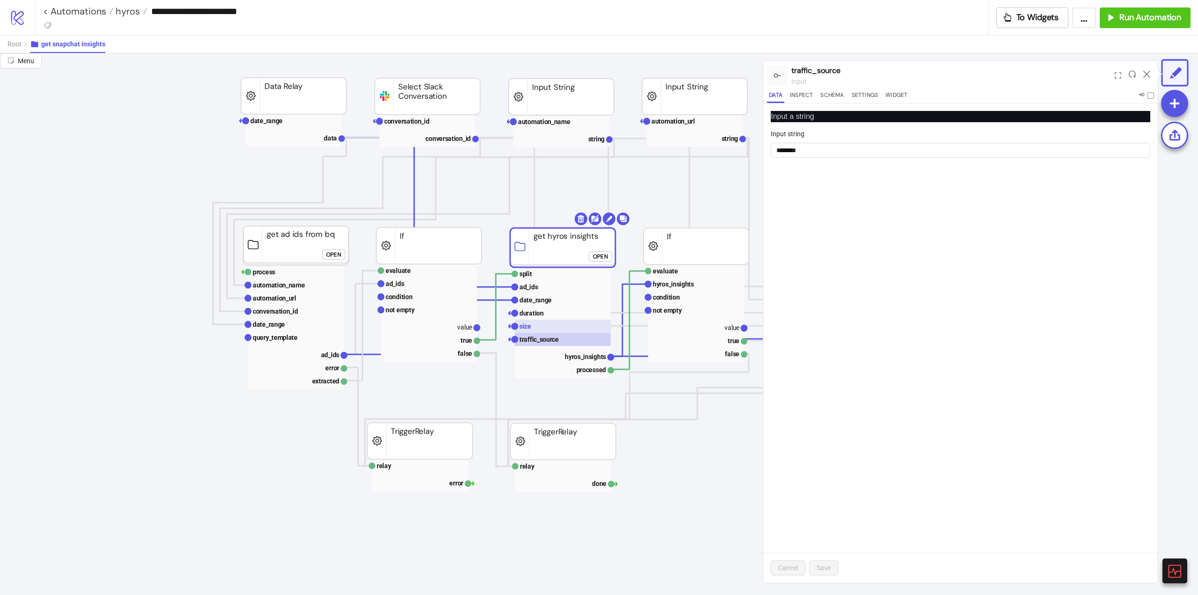
click at [539, 329] on rect at bounding box center [563, 326] width 96 height 13
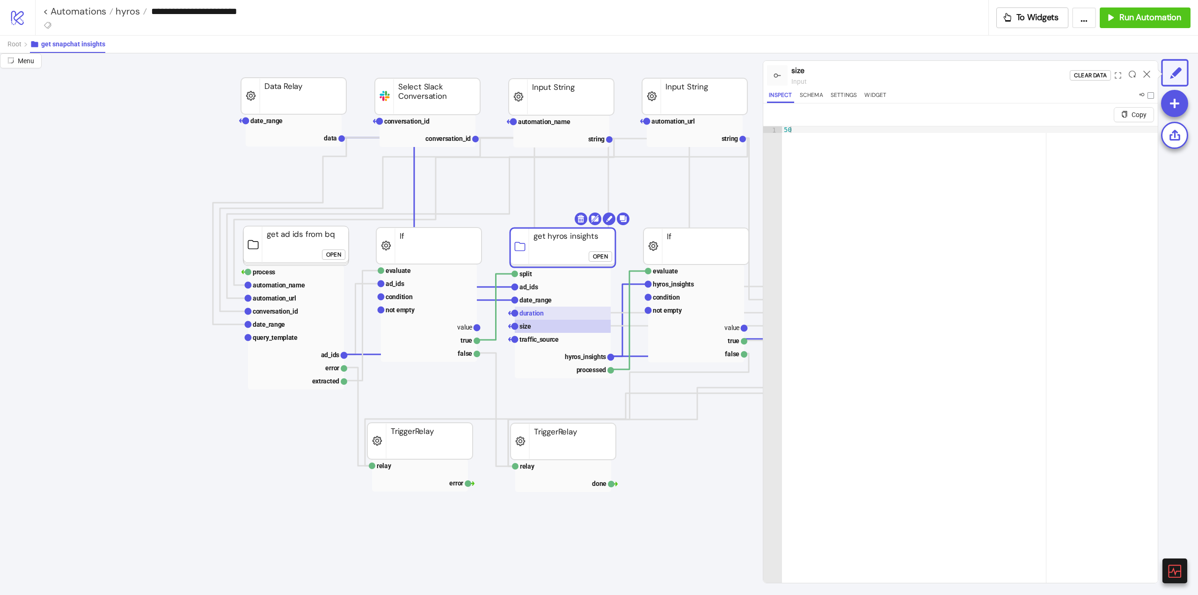
click at [547, 313] on rect at bounding box center [563, 313] width 96 height 13
click at [547, 303] on text "date_range" at bounding box center [535, 299] width 32 height 7
click at [541, 289] on rect at bounding box center [563, 286] width 96 height 13
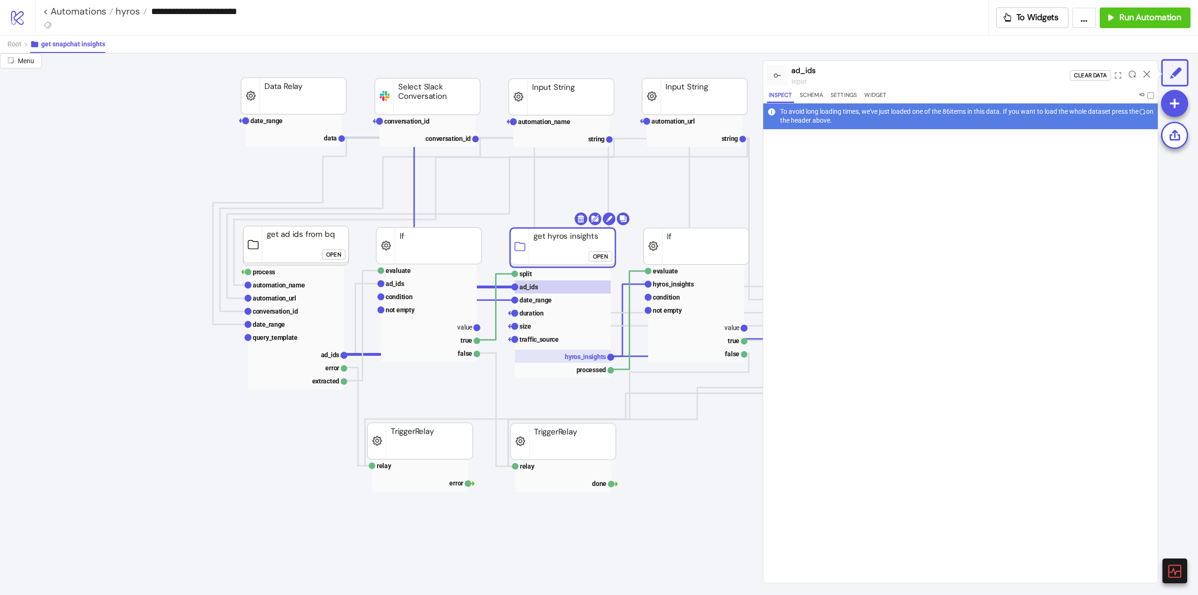
click at [579, 358] on text "hyros_insights" at bounding box center [585, 356] width 41 height 7
click at [1143, 71] on icon at bounding box center [1146, 74] width 7 height 7
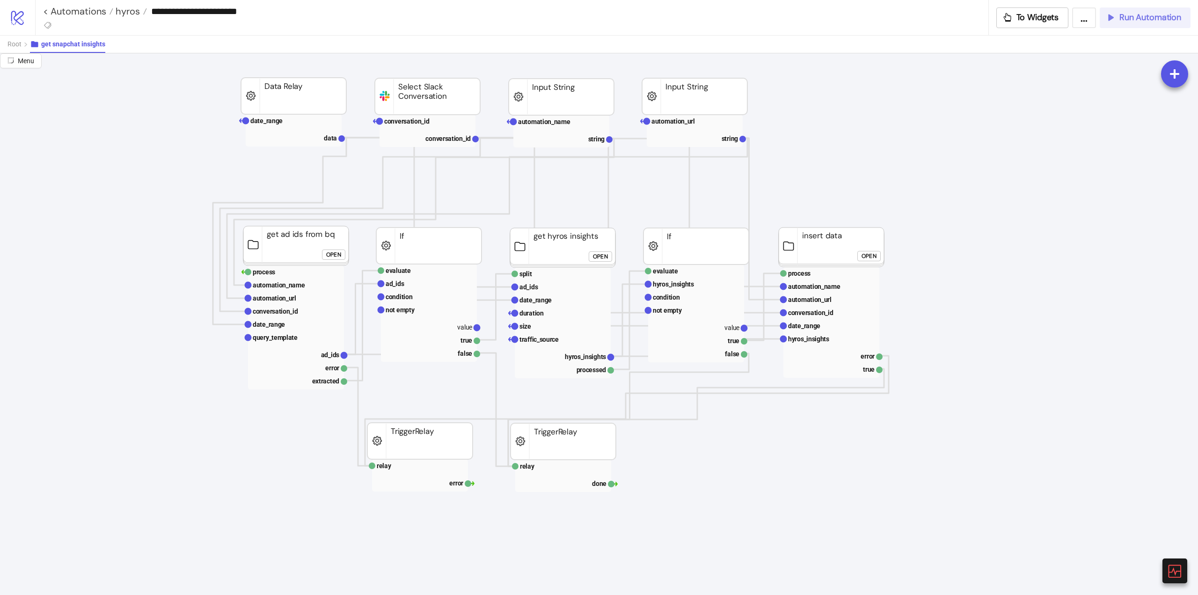
click at [1137, 26] on button "Run Automation" at bounding box center [1145, 17] width 91 height 21
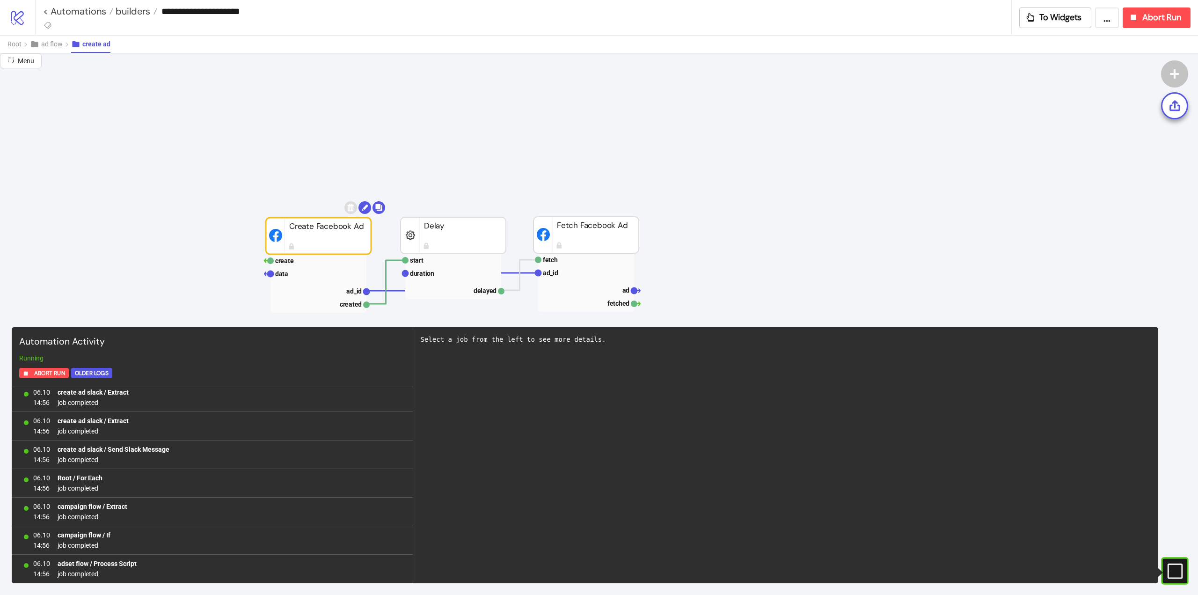
scroll to position [36260, 0]
click at [19, 44] on span "Root" at bounding box center [14, 43] width 14 height 7
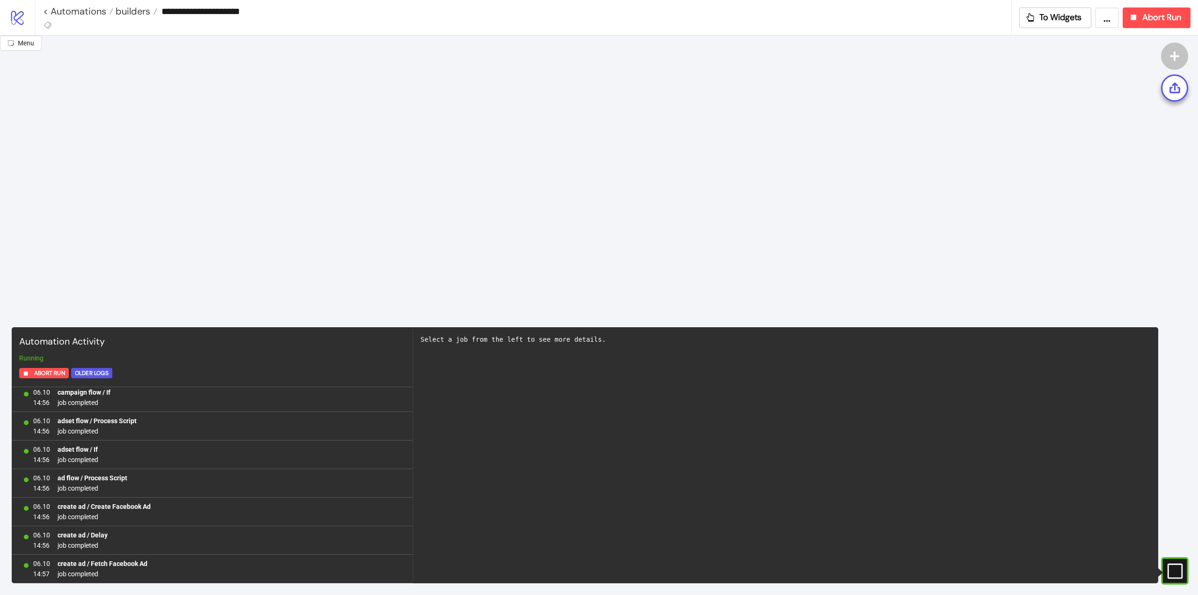
scroll to position [41969, 0]
